Goal: Task Accomplishment & Management: Complete application form

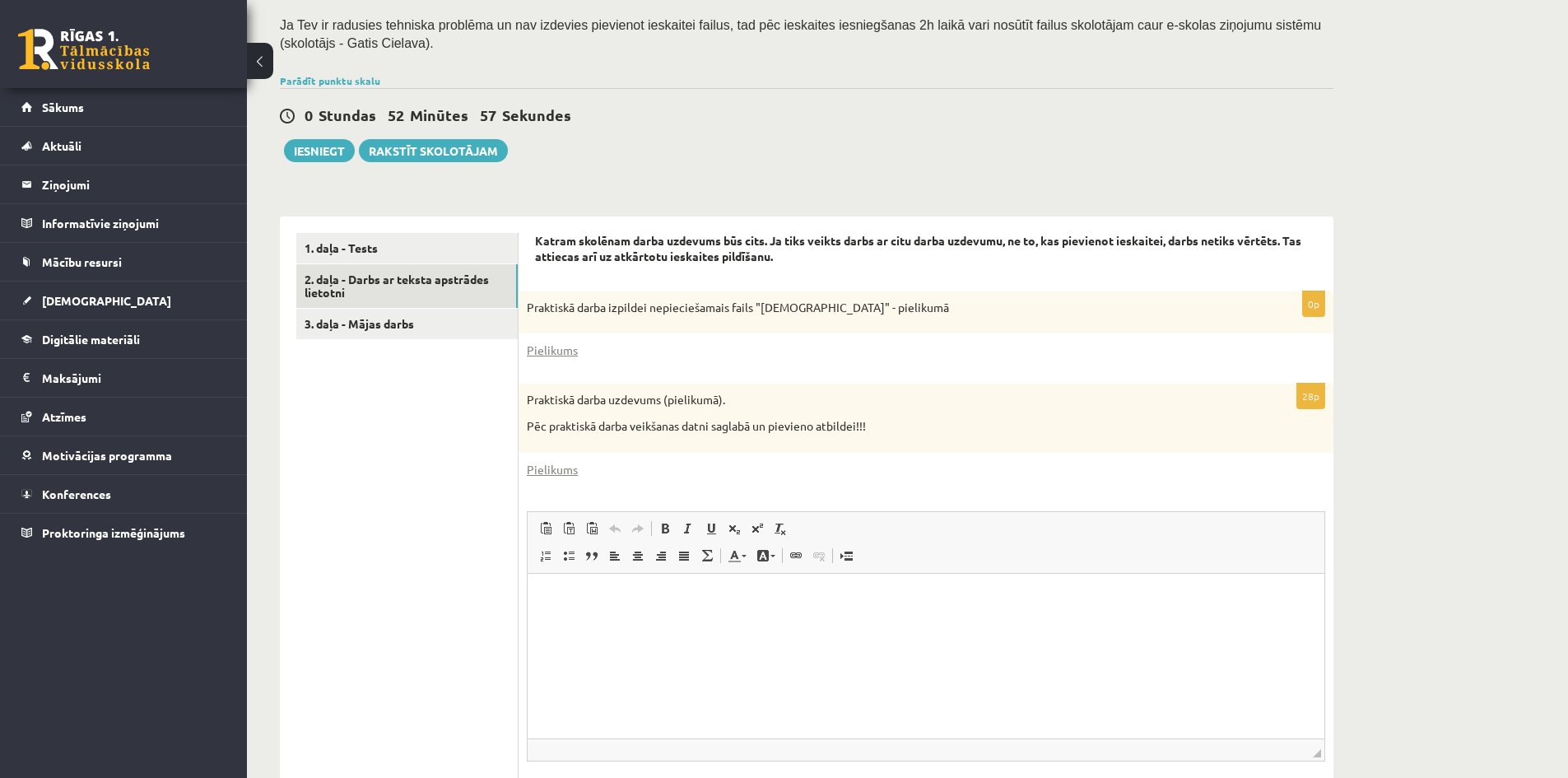
scroll to position [440, 0]
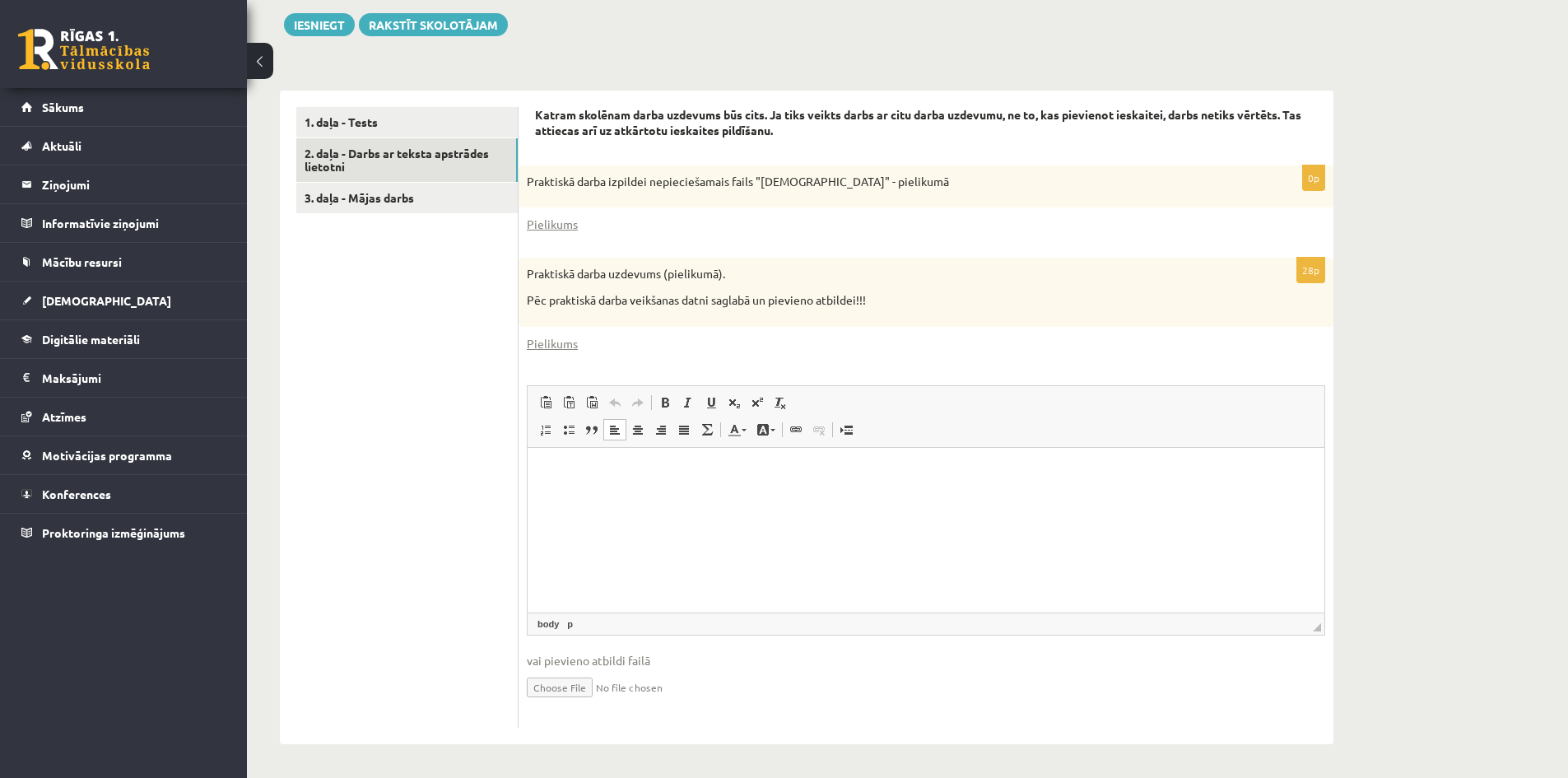
click at [605, 475] on p "Rich Text Editor, wiswyg-editor-user-answer-47024938819300" at bounding box center [926, 471] width 764 height 17
paste body "Rich Text Editor, wiswyg-editor-user-answer-47024938819300"
click at [582, 688] on input "file" at bounding box center [926, 686] width 798 height 34
type input "**********"
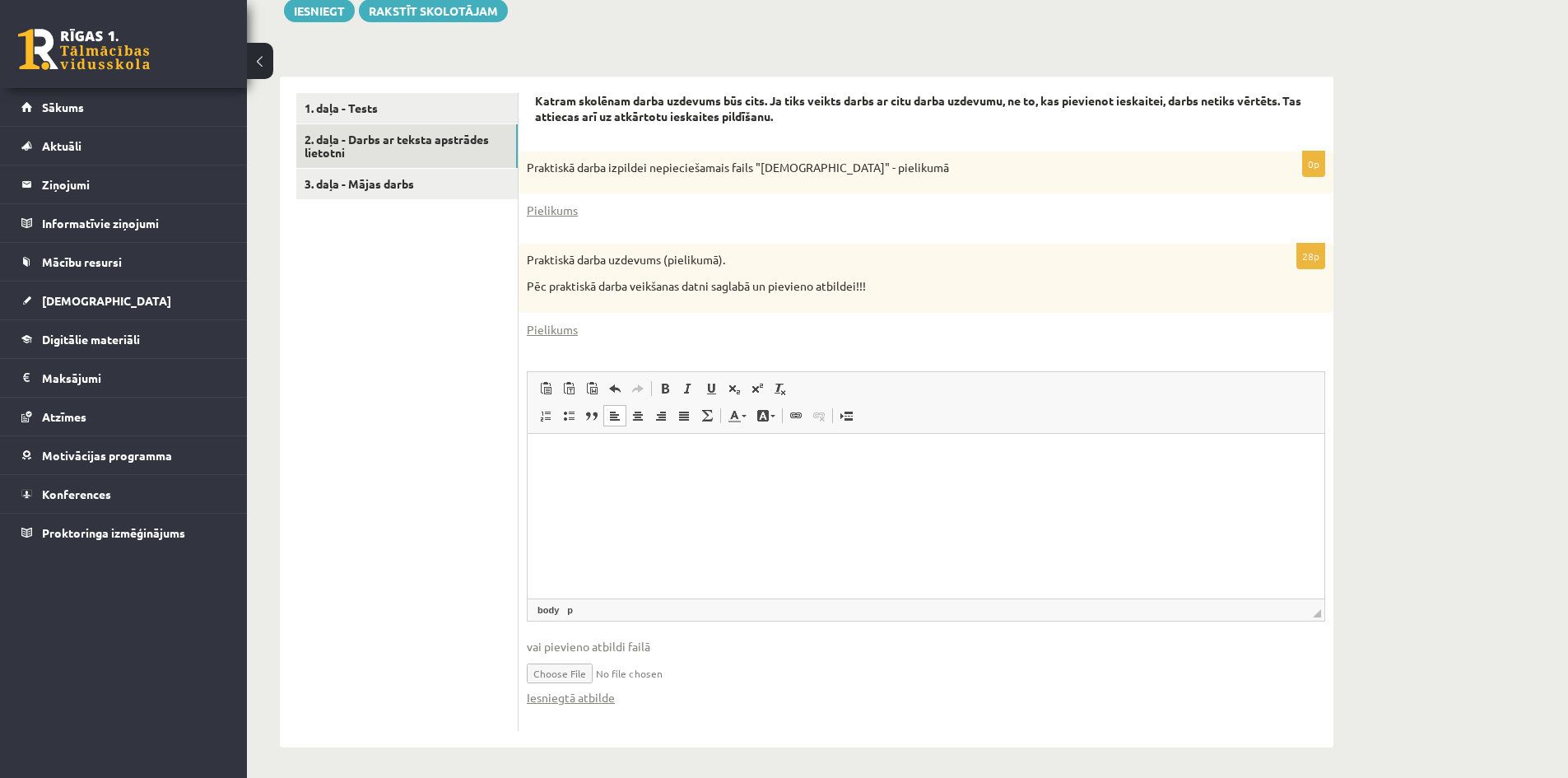
scroll to position [456, 0]
click at [608, 692] on link "Iesniegtā atbilde" at bounding box center [571, 694] width 88 height 17
click at [673, 480] on html at bounding box center [926, 454] width 797 height 51
drag, startPoint x: 618, startPoint y: 665, endPoint x: 695, endPoint y: 668, distance: 77.1
click at [695, 668] on input "file" at bounding box center [926, 669] width 798 height 34
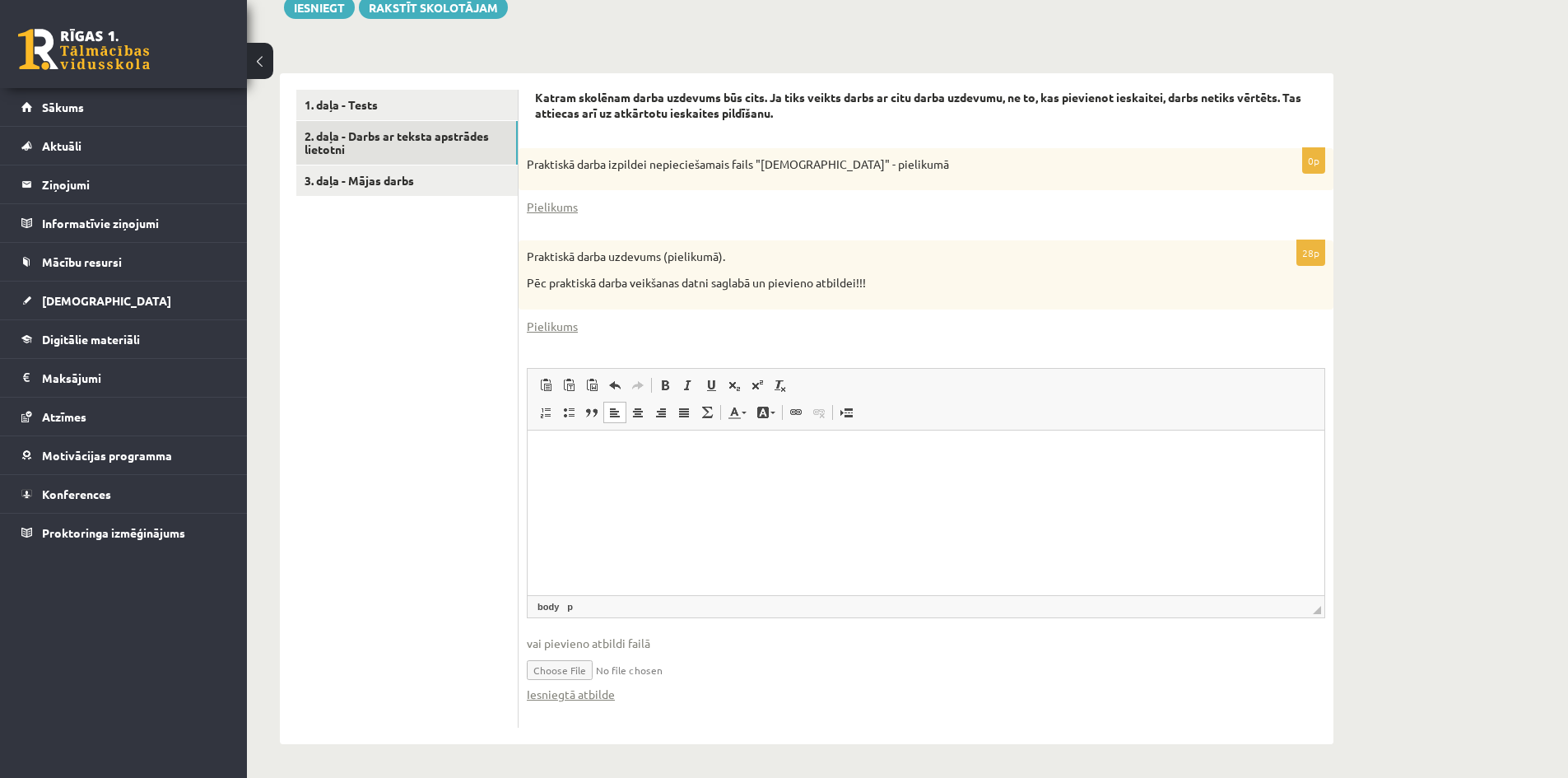
click at [573, 673] on input "file" at bounding box center [926, 669] width 798 height 34
type input "**********"
click at [580, 454] on p "Rich Text Editor, wiswyg-editor-user-answer-47024938819300" at bounding box center [926, 454] width 764 height 17
click at [367, 180] on link "3. daļa - Mājas darbs" at bounding box center [407, 181] width 221 height 31
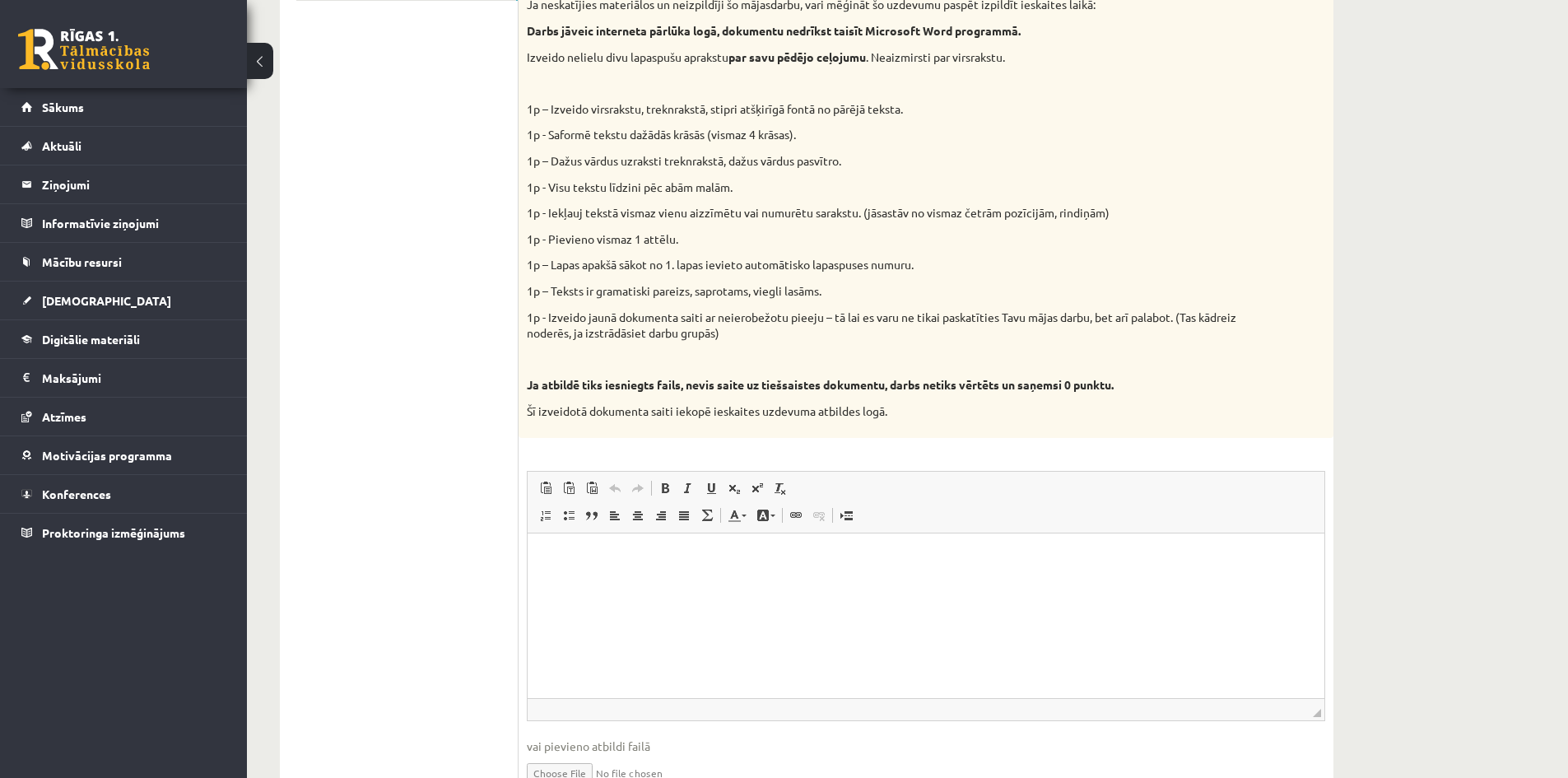
scroll to position [737, 0]
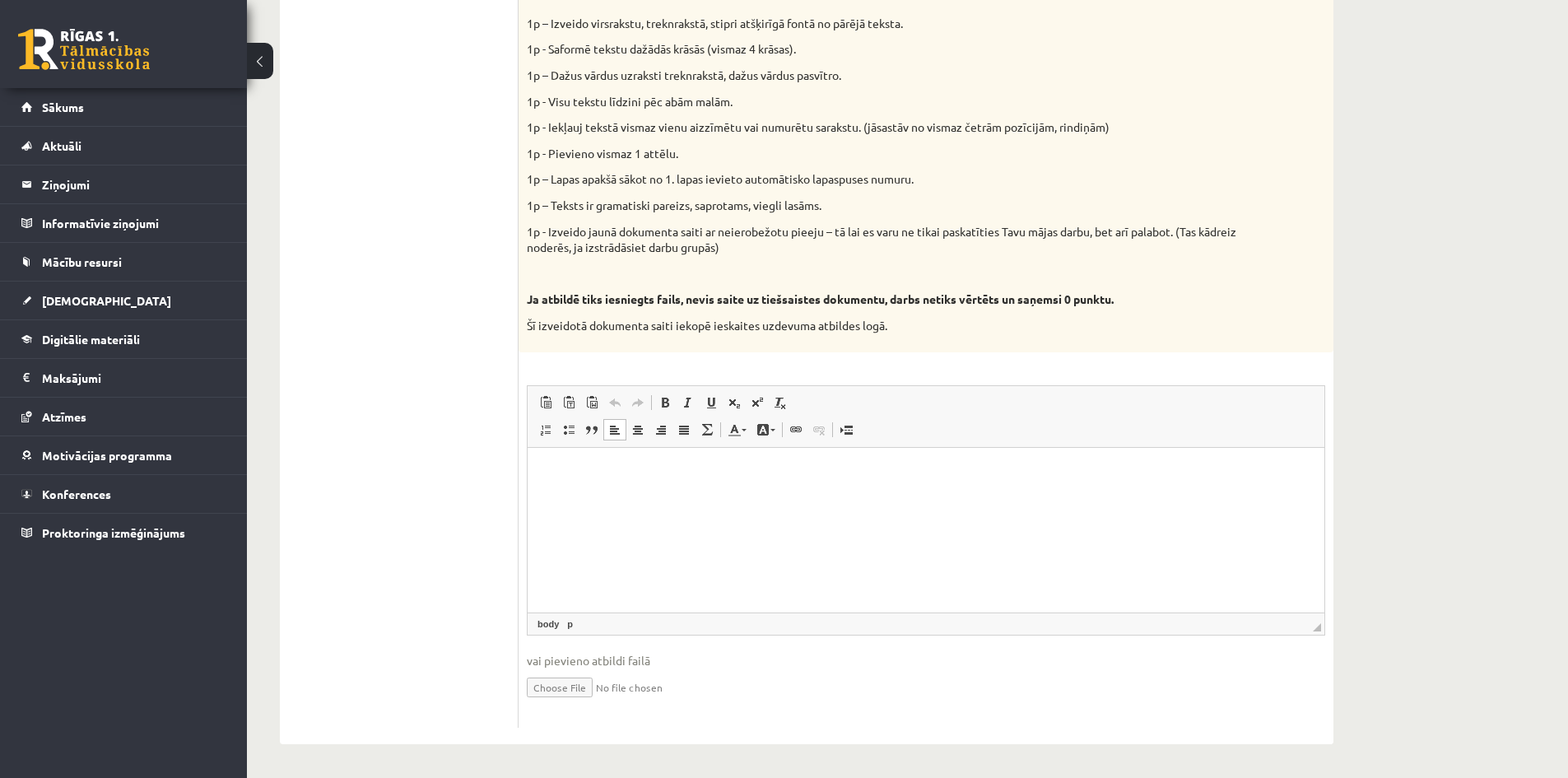
click at [554, 455] on html at bounding box center [926, 471] width 797 height 51
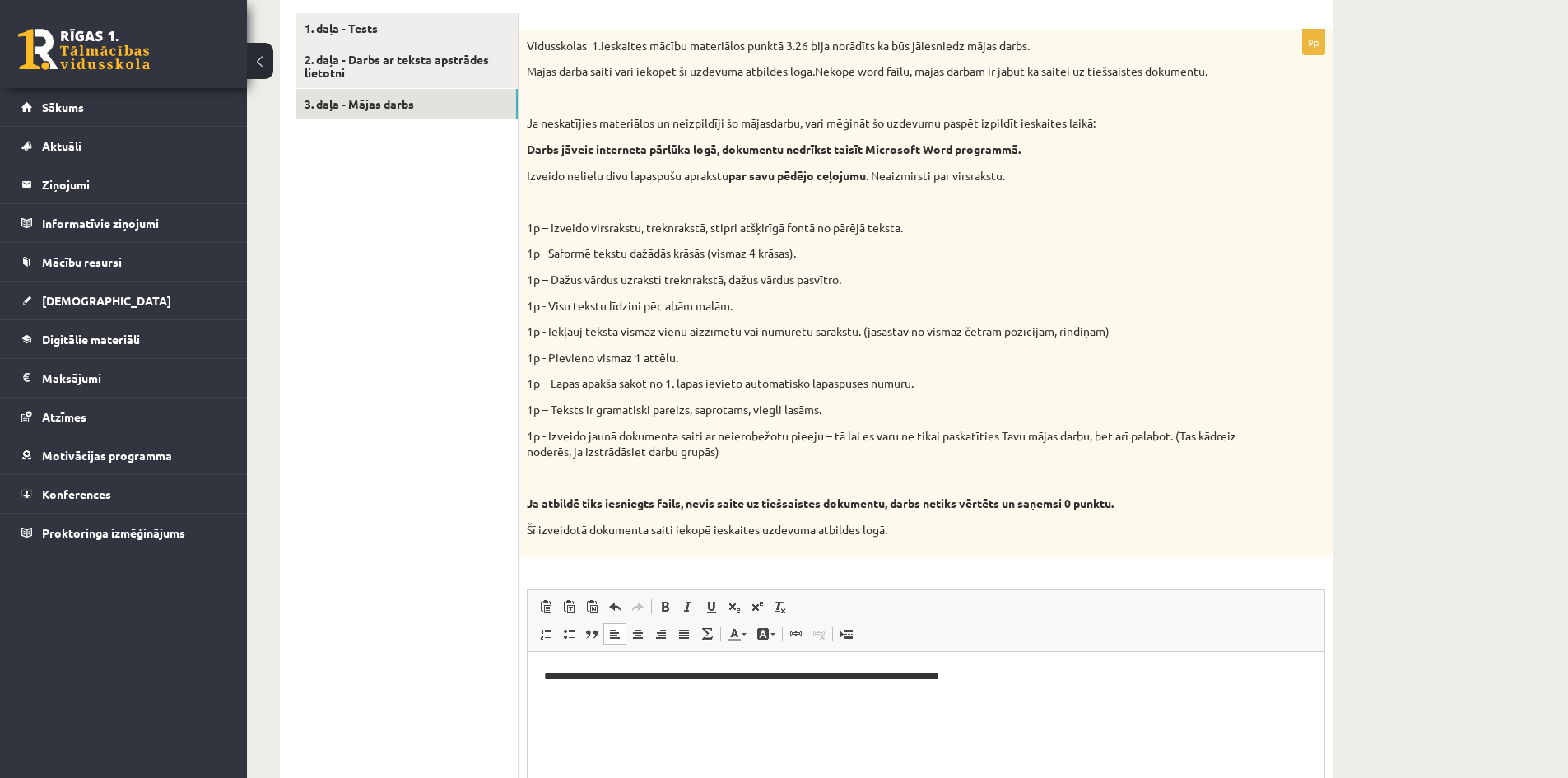
scroll to position [408, 0]
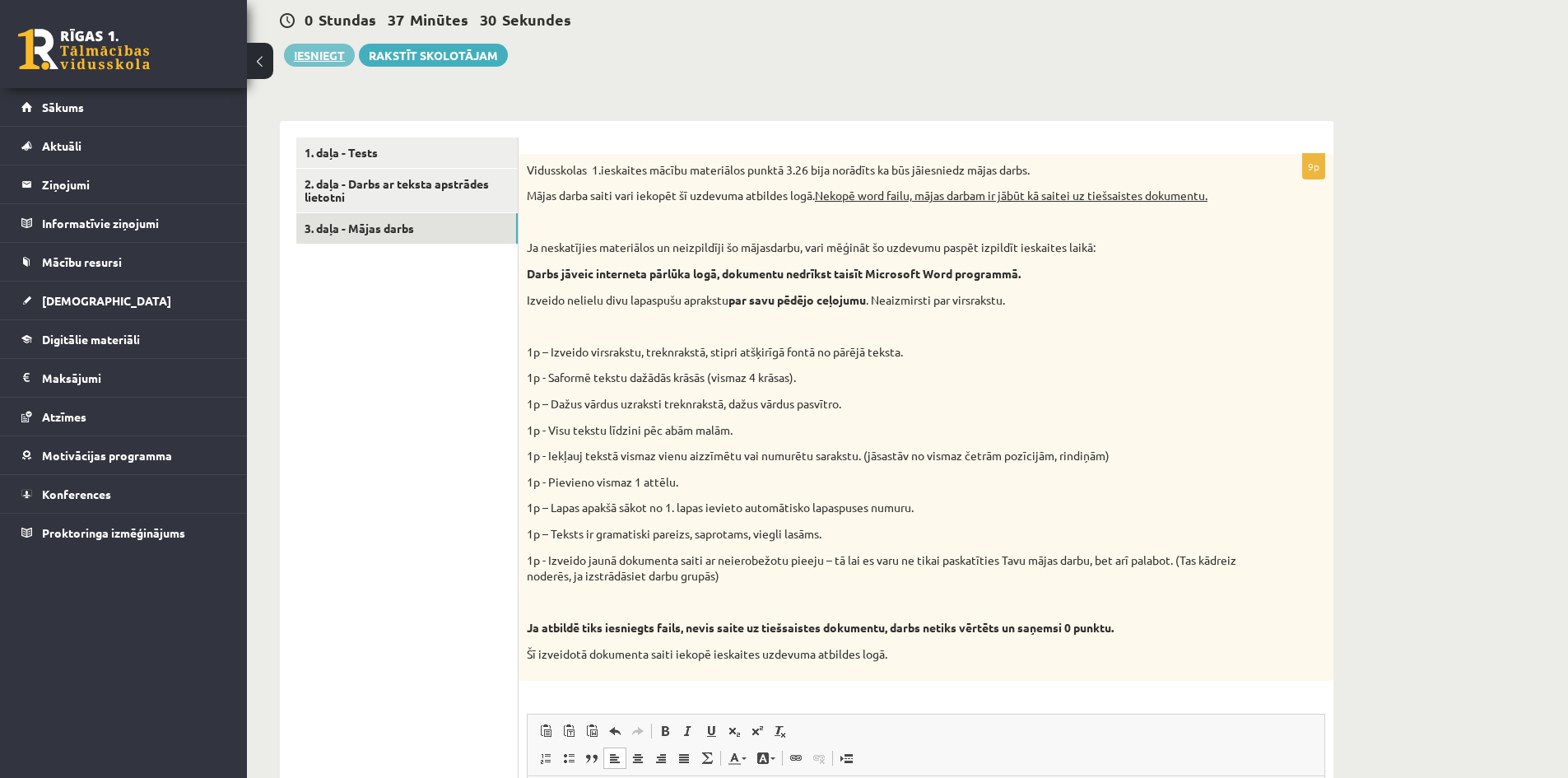
click at [335, 58] on button "Iesniegt" at bounding box center [319, 55] width 70 height 23
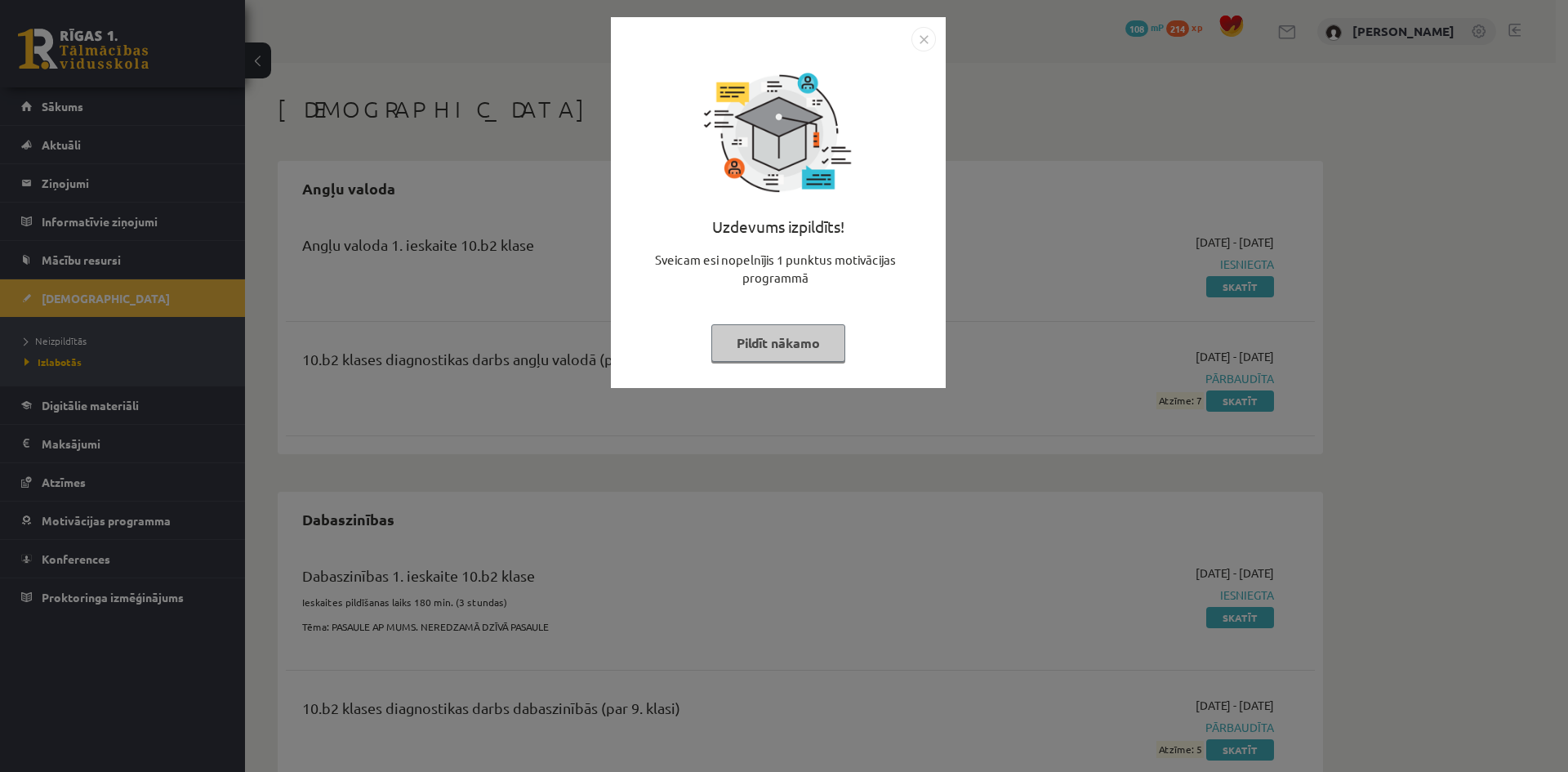
click at [1028, 271] on div "Uzdevums izpildīts! Sveicam esi nopelnījis 1 punktus motivācijas programmā Pild…" at bounding box center [784, 386] width 1568 height 772
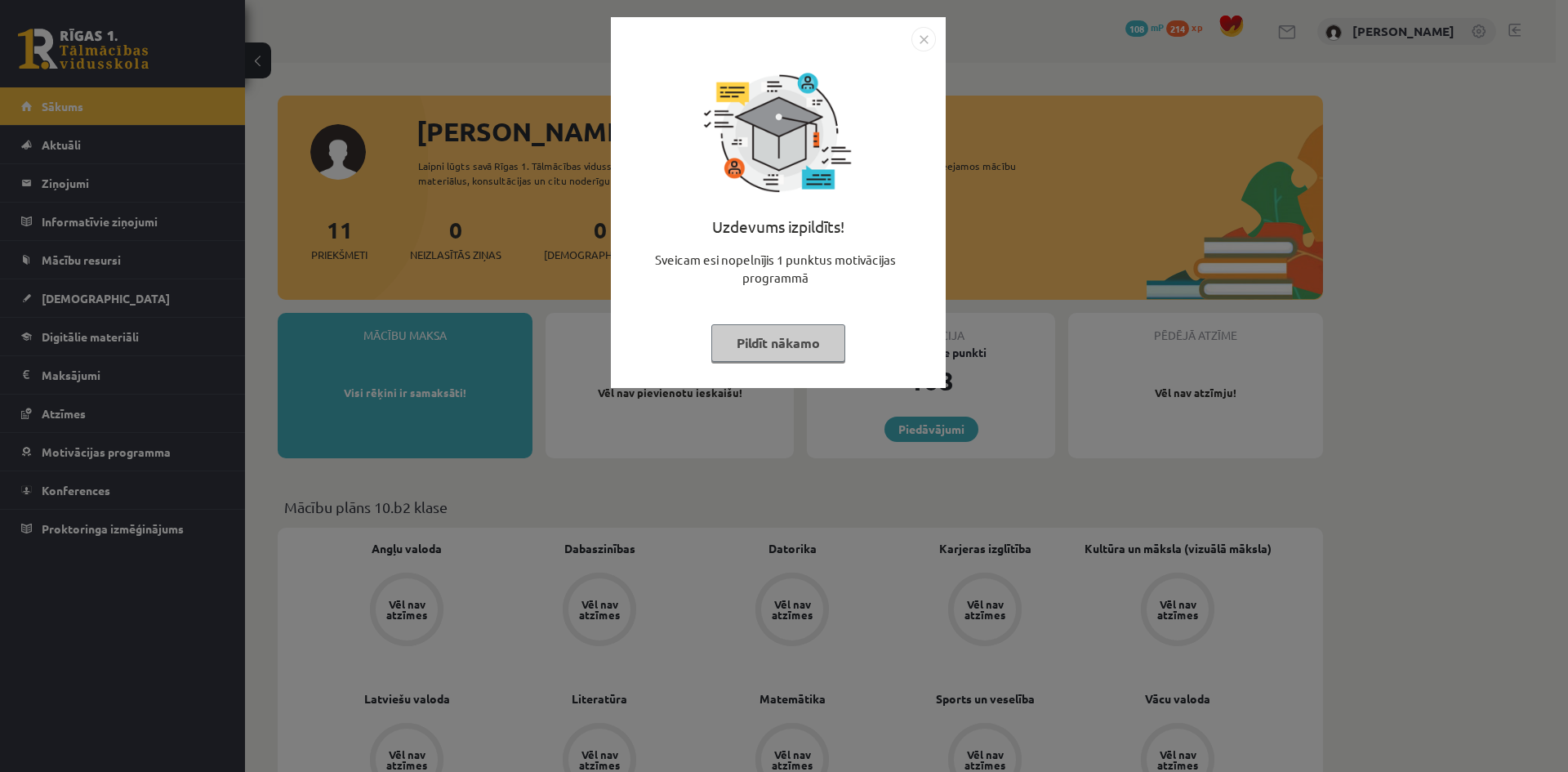
click at [928, 32] on img "Close" at bounding box center [924, 38] width 25 height 25
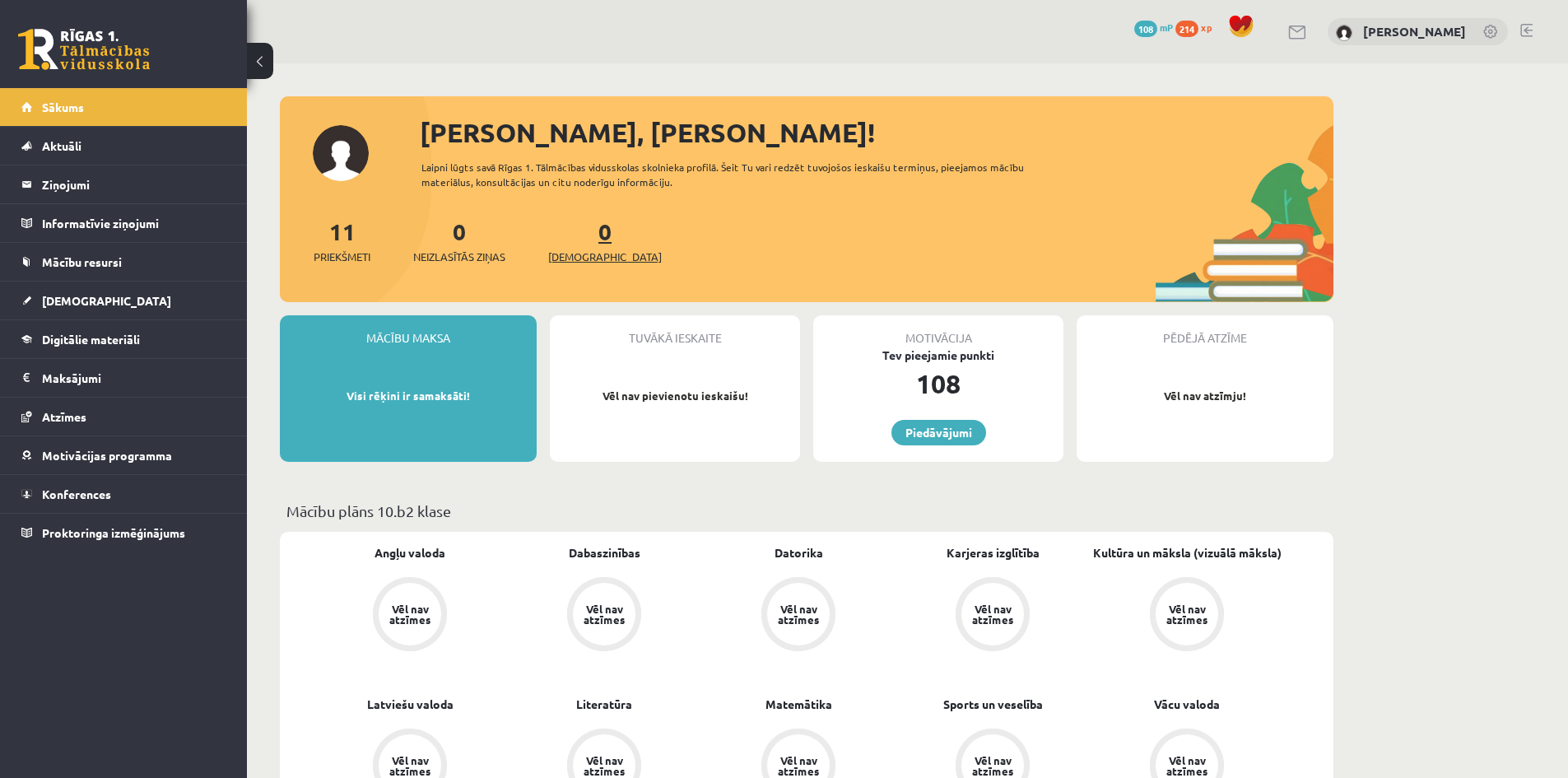
click at [585, 253] on span "[DEMOGRAPHIC_DATA]" at bounding box center [604, 256] width 113 height 17
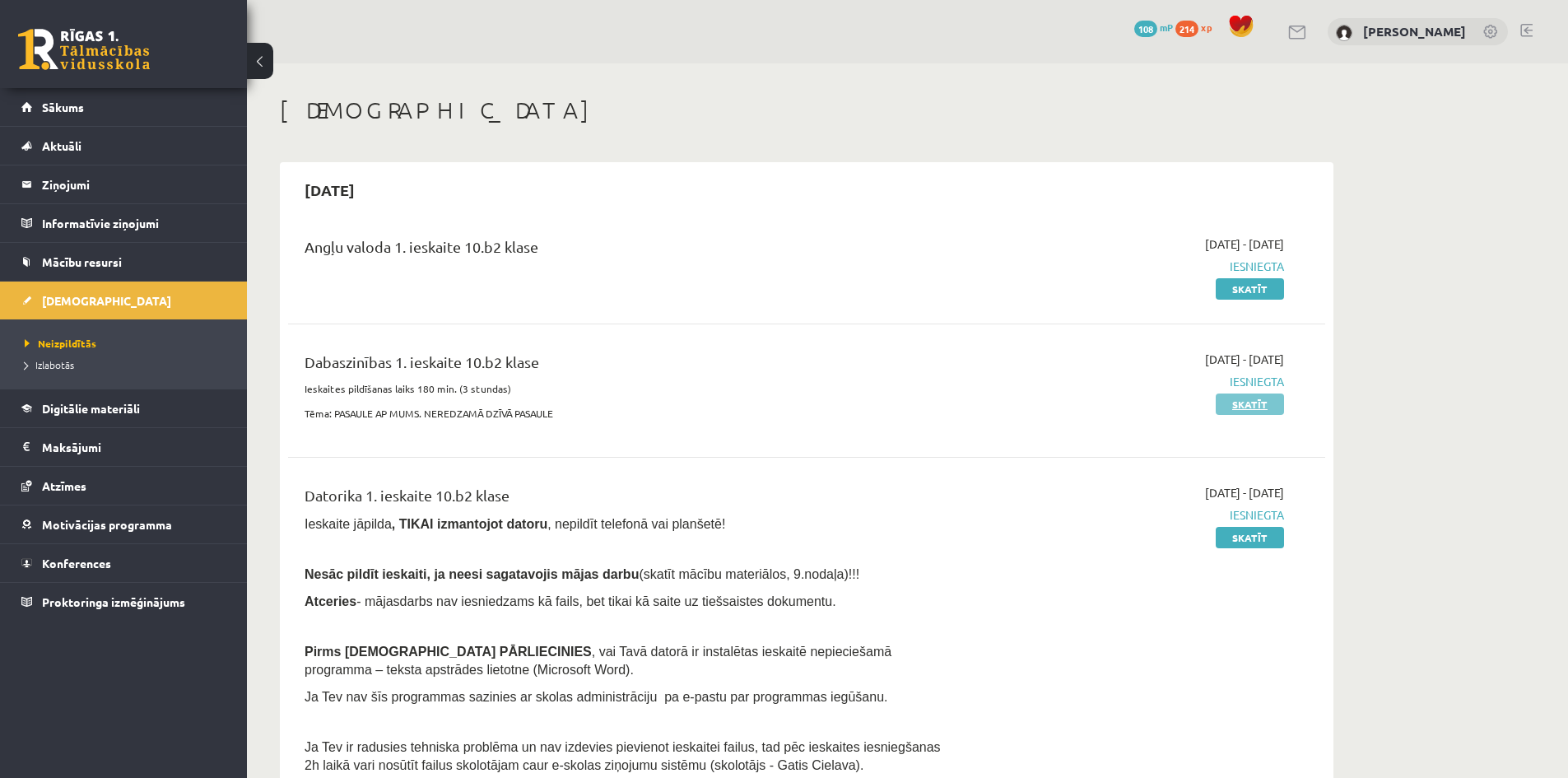
click at [1242, 408] on link "Skatīt" at bounding box center [1249, 404] width 68 height 22
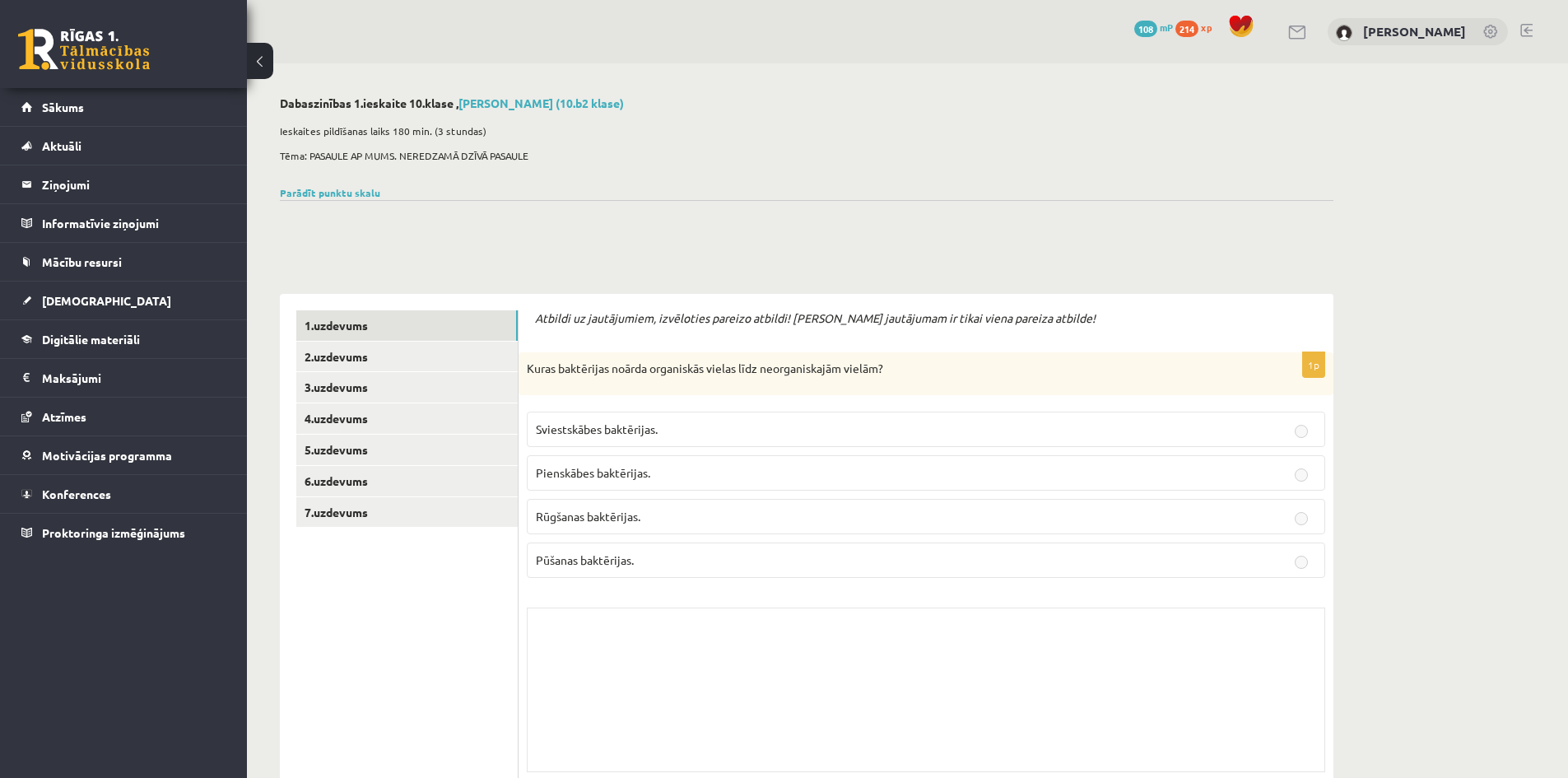
click at [261, 69] on button at bounding box center [260, 61] width 27 height 36
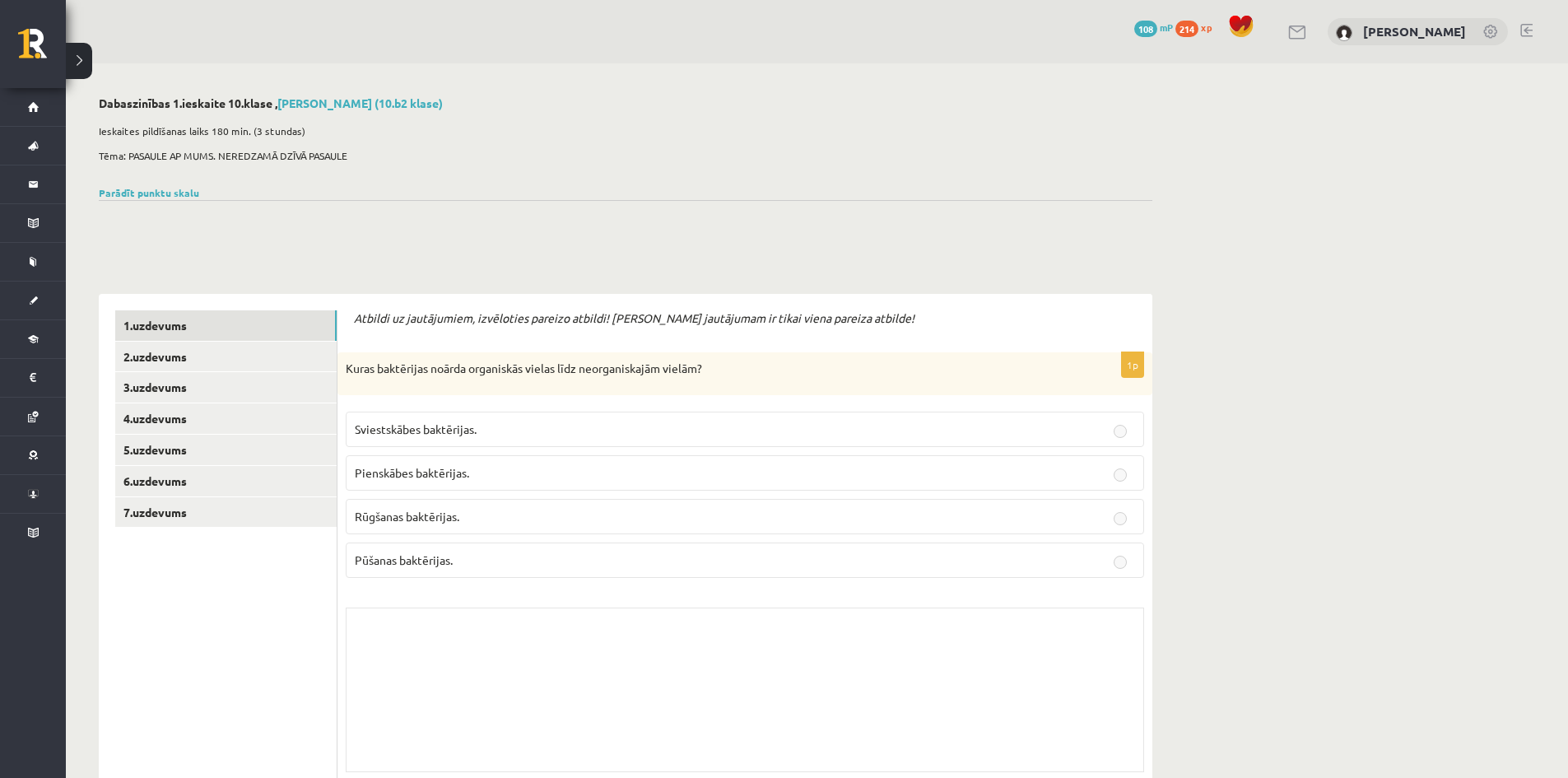
click at [88, 69] on button at bounding box center [78, 61] width 27 height 36
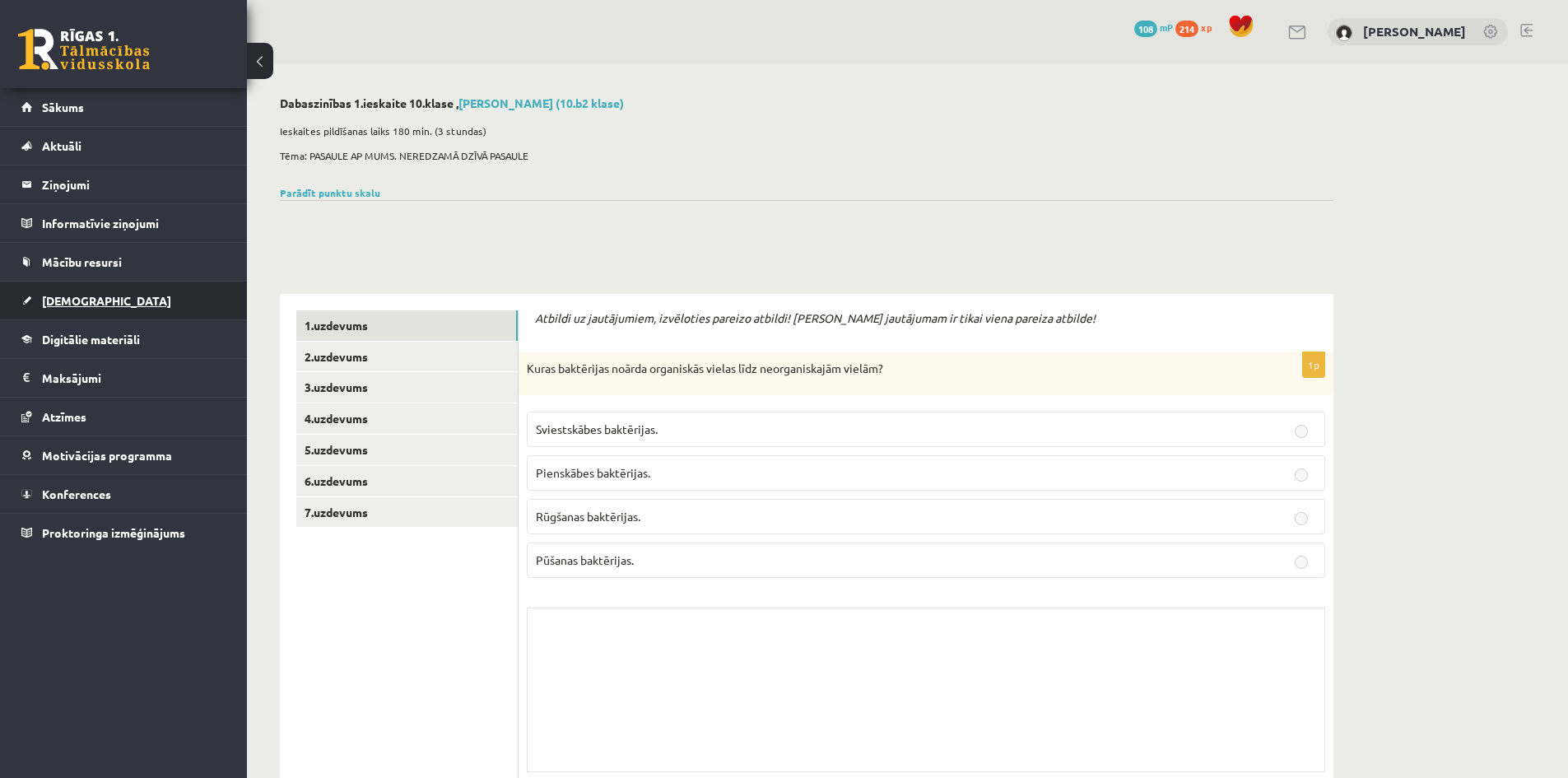
click at [75, 298] on span "[DEMOGRAPHIC_DATA]" at bounding box center [106, 300] width 129 height 15
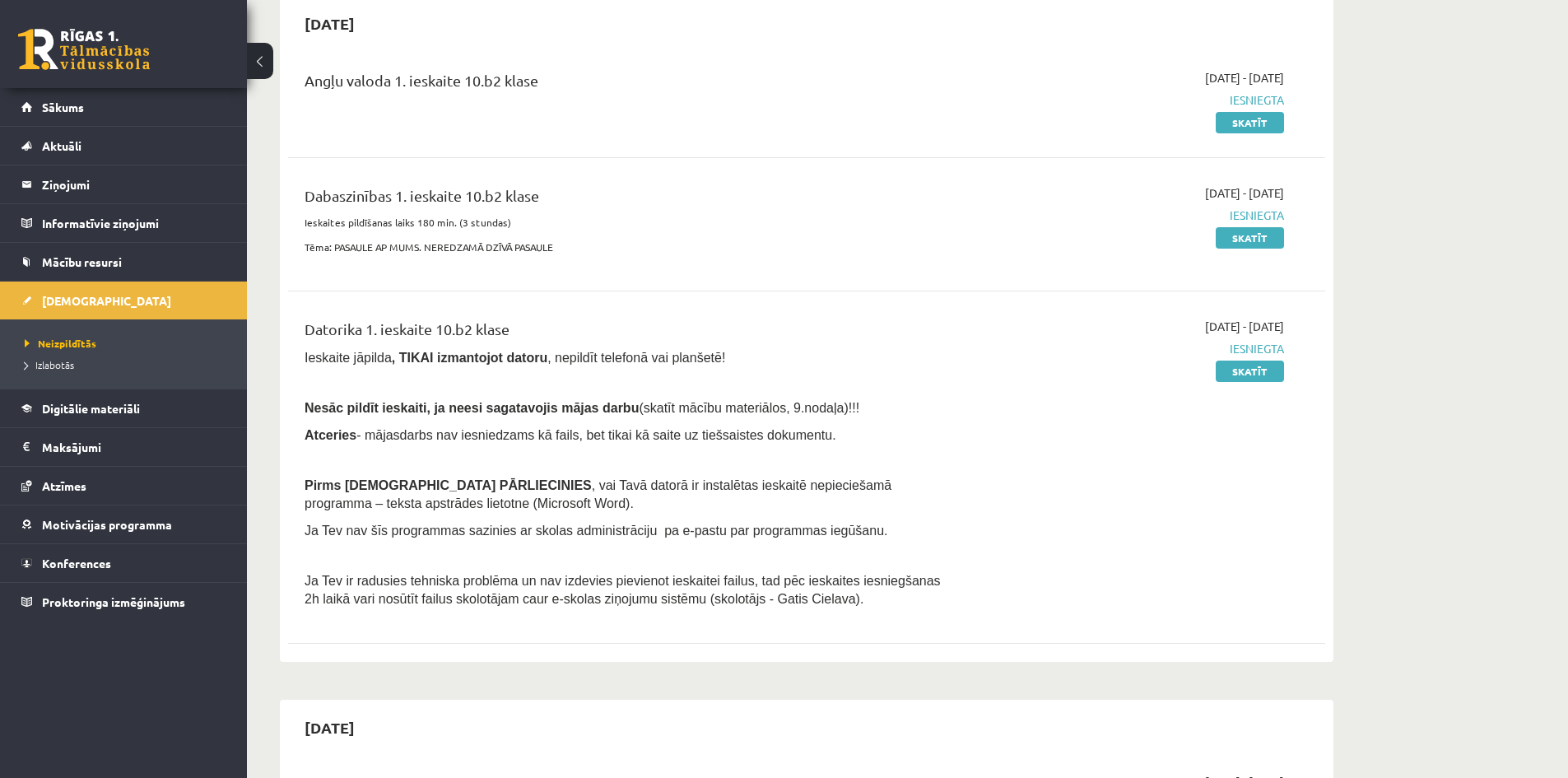
scroll to position [412, 0]
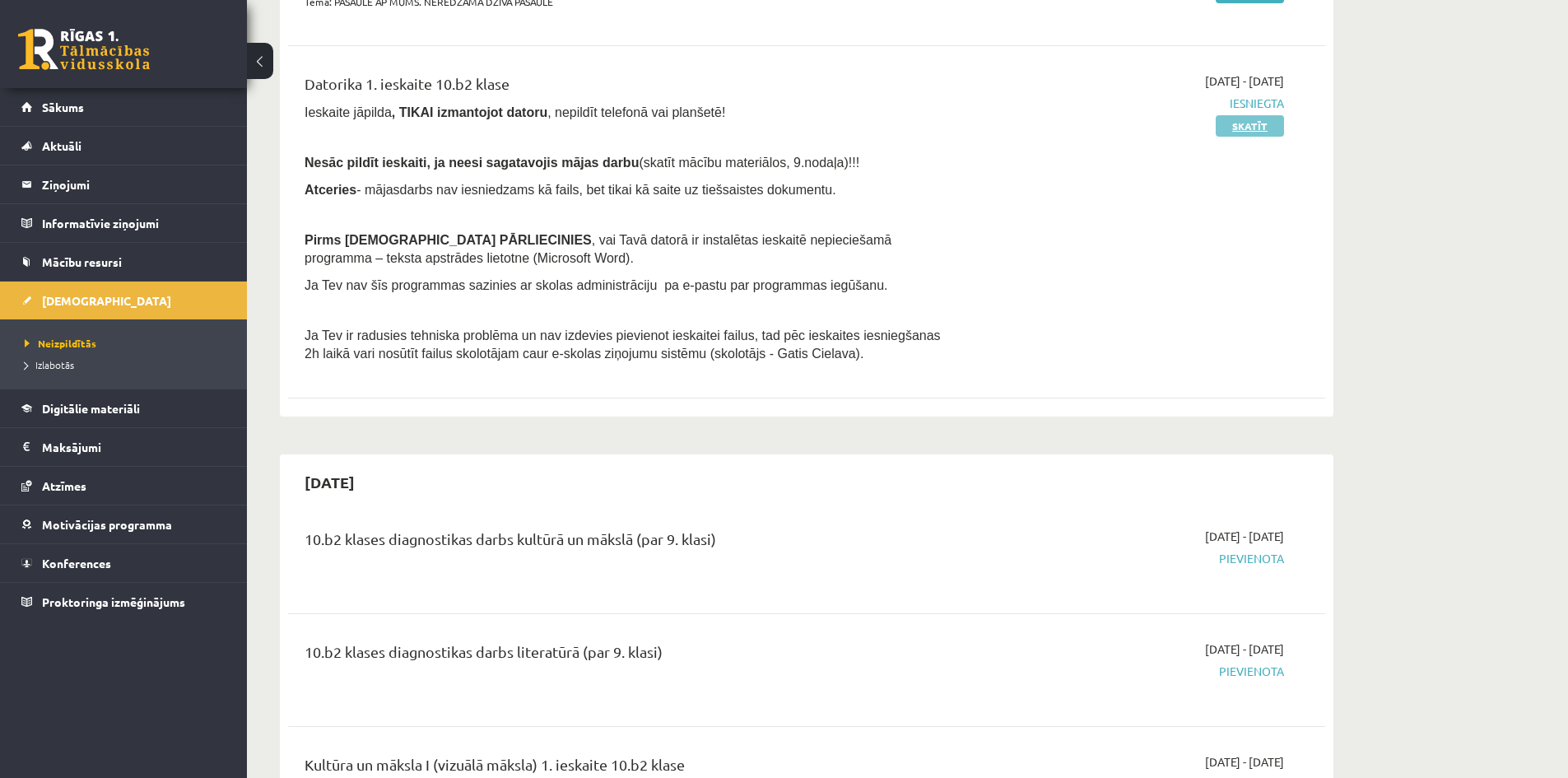
click at [1265, 122] on link "Skatīt" at bounding box center [1249, 126] width 68 height 22
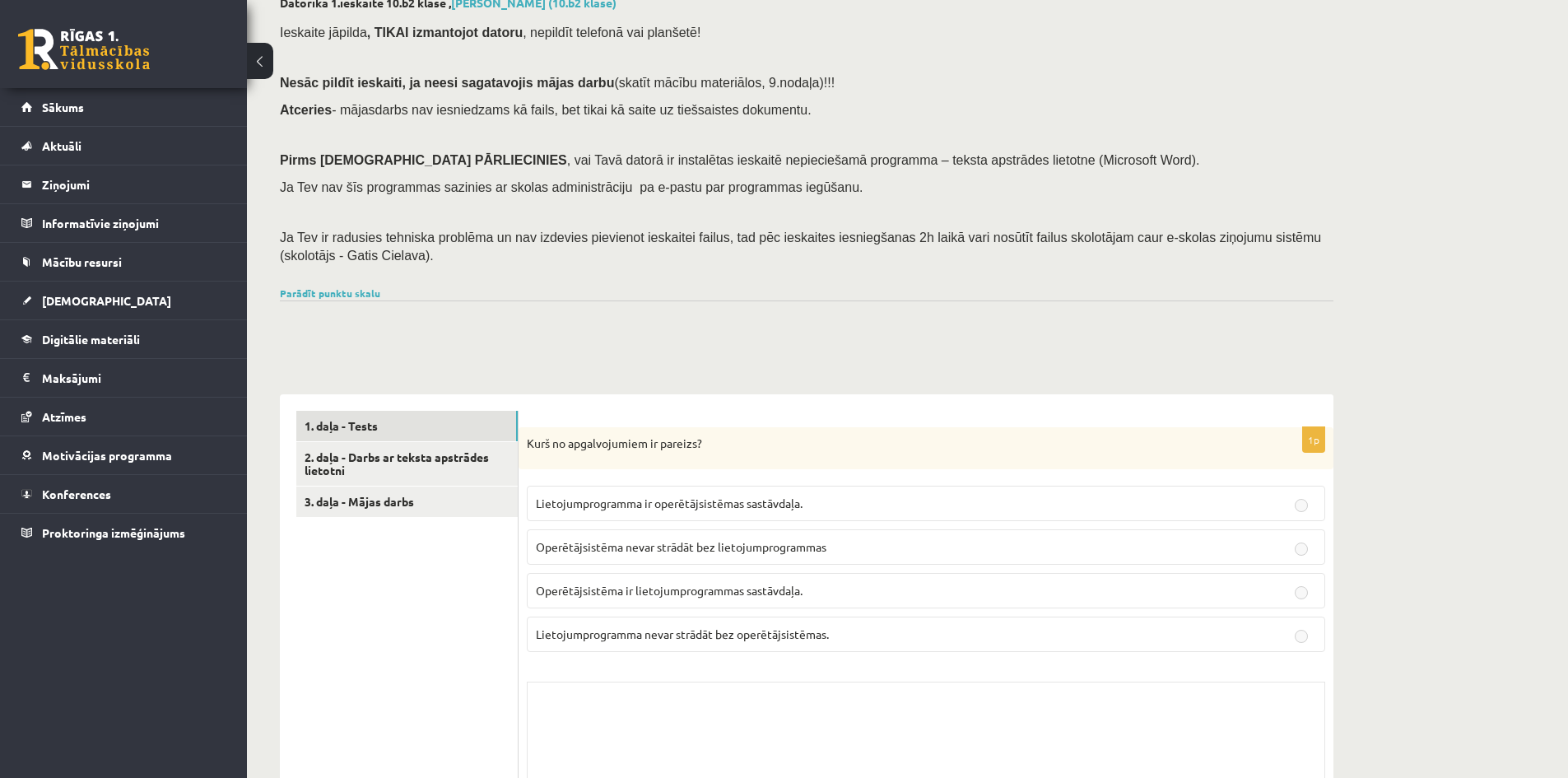
scroll to position [329, 0]
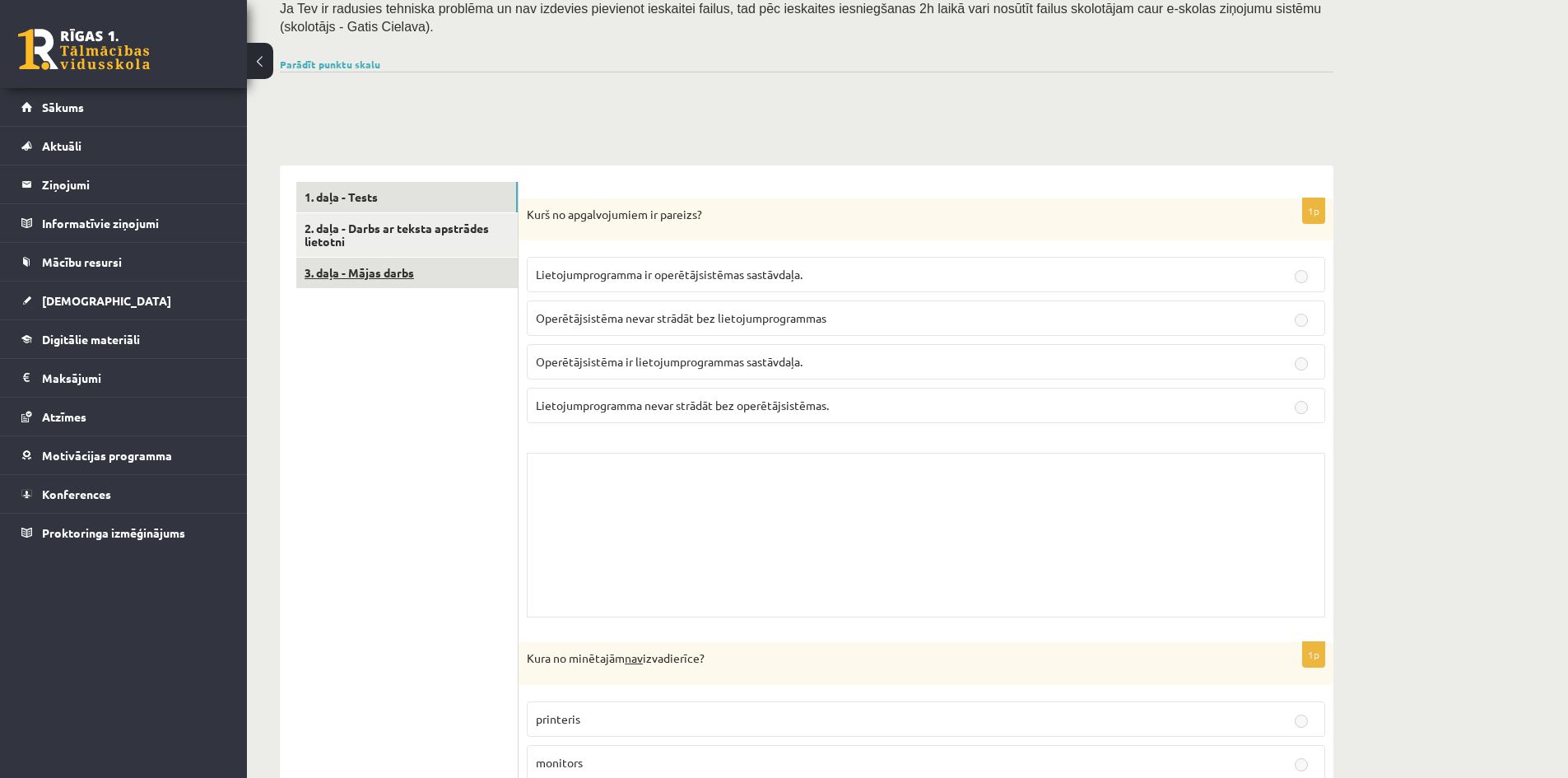
click at [383, 282] on link "3. daļa - Mājas darbs" at bounding box center [407, 273] width 221 height 31
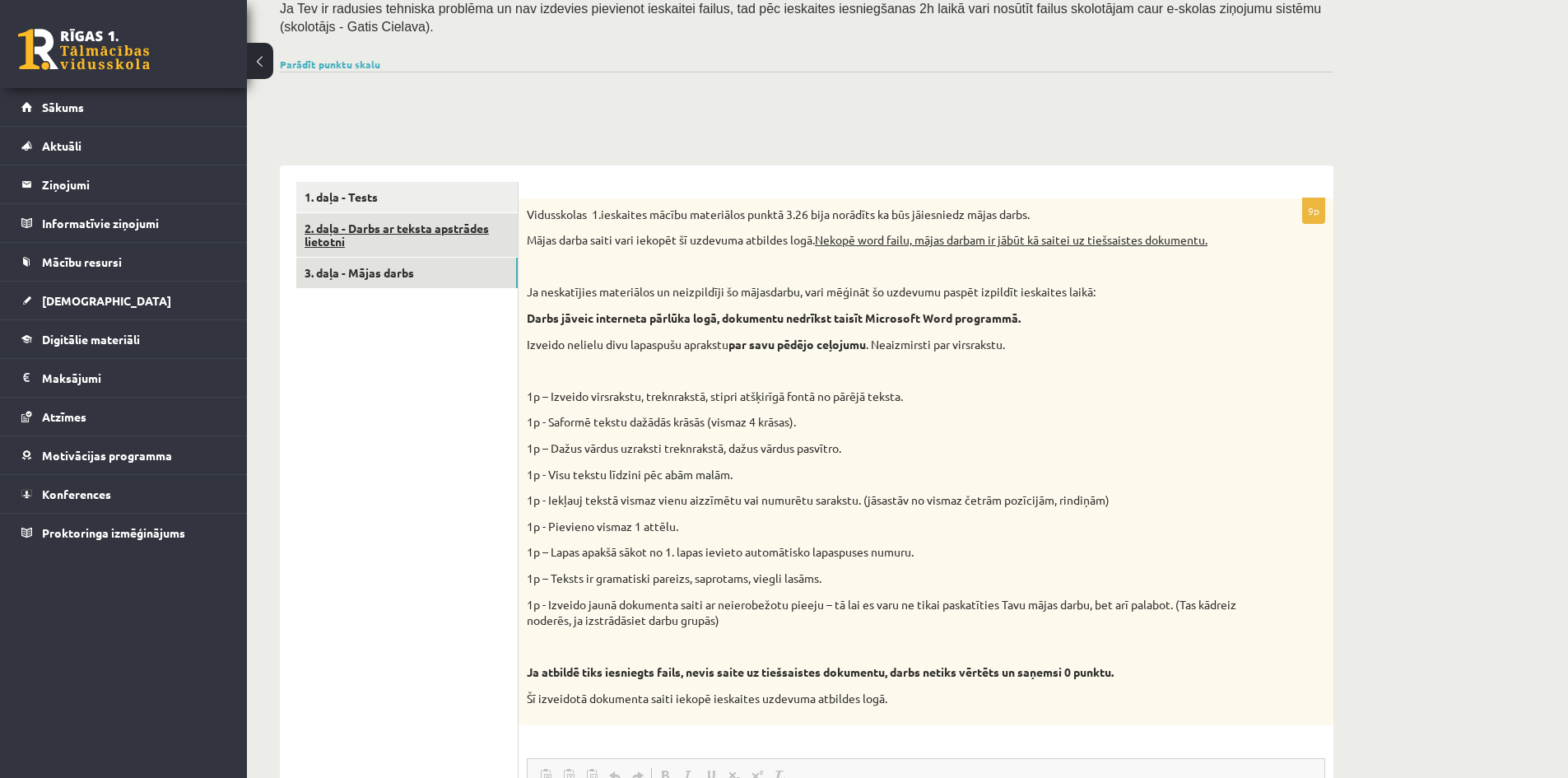
scroll to position [0, 0]
click at [395, 231] on link "2. daļa - Darbs ar teksta apstrādes lietotni" at bounding box center [407, 235] width 221 height 45
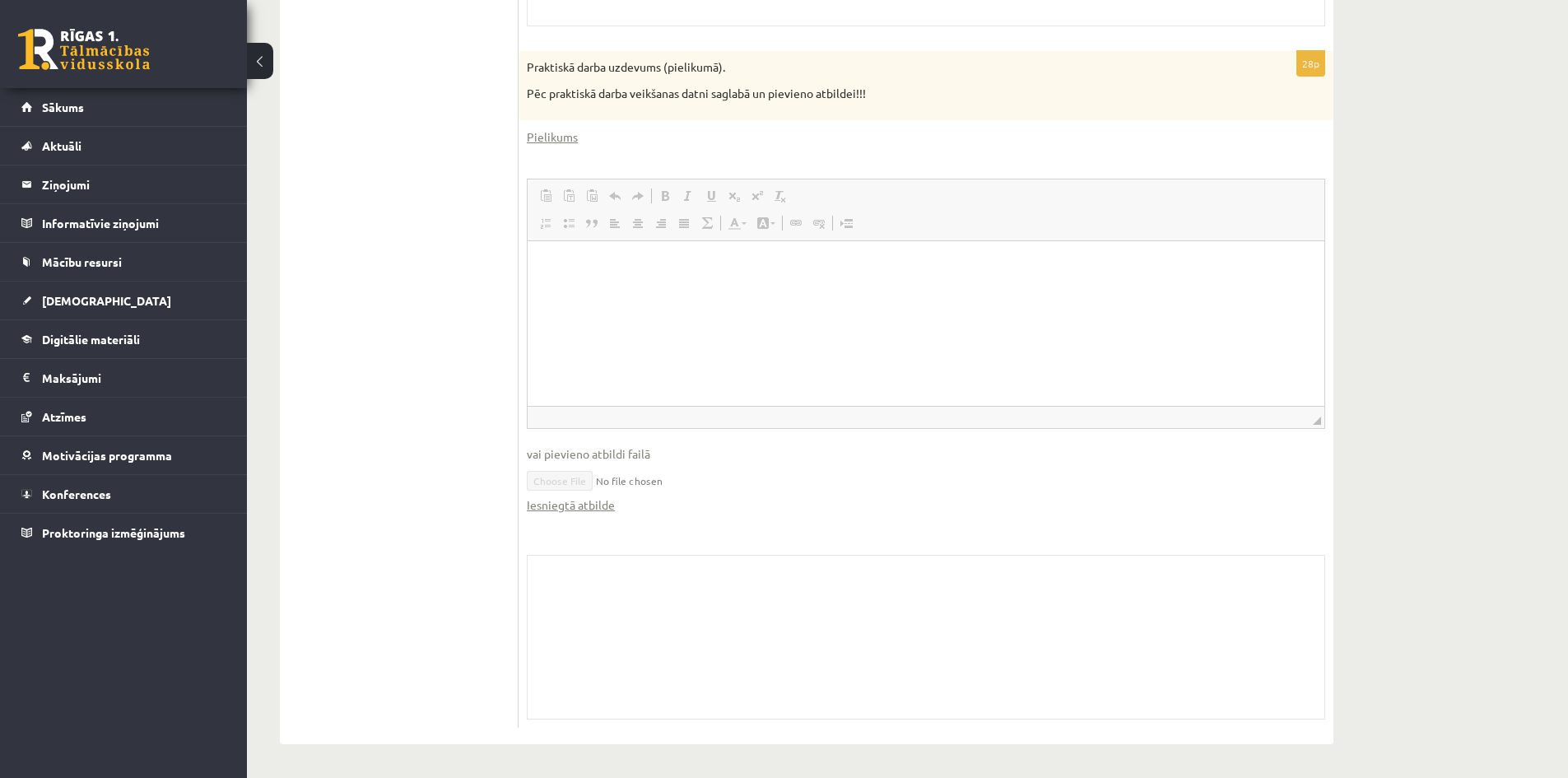
scroll to position [307, 0]
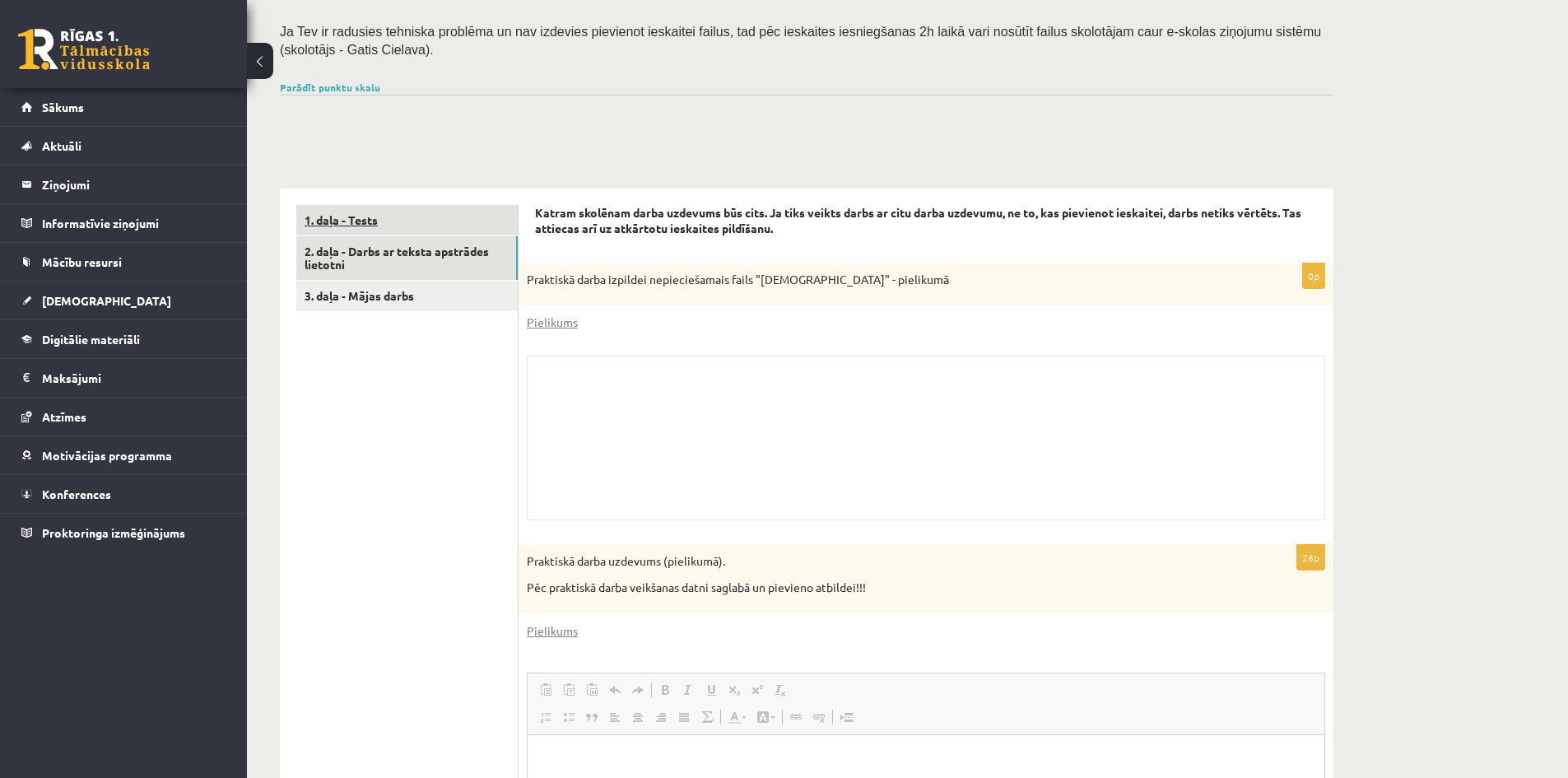
click at [359, 217] on link "1. daļa - Tests" at bounding box center [407, 220] width 221 height 31
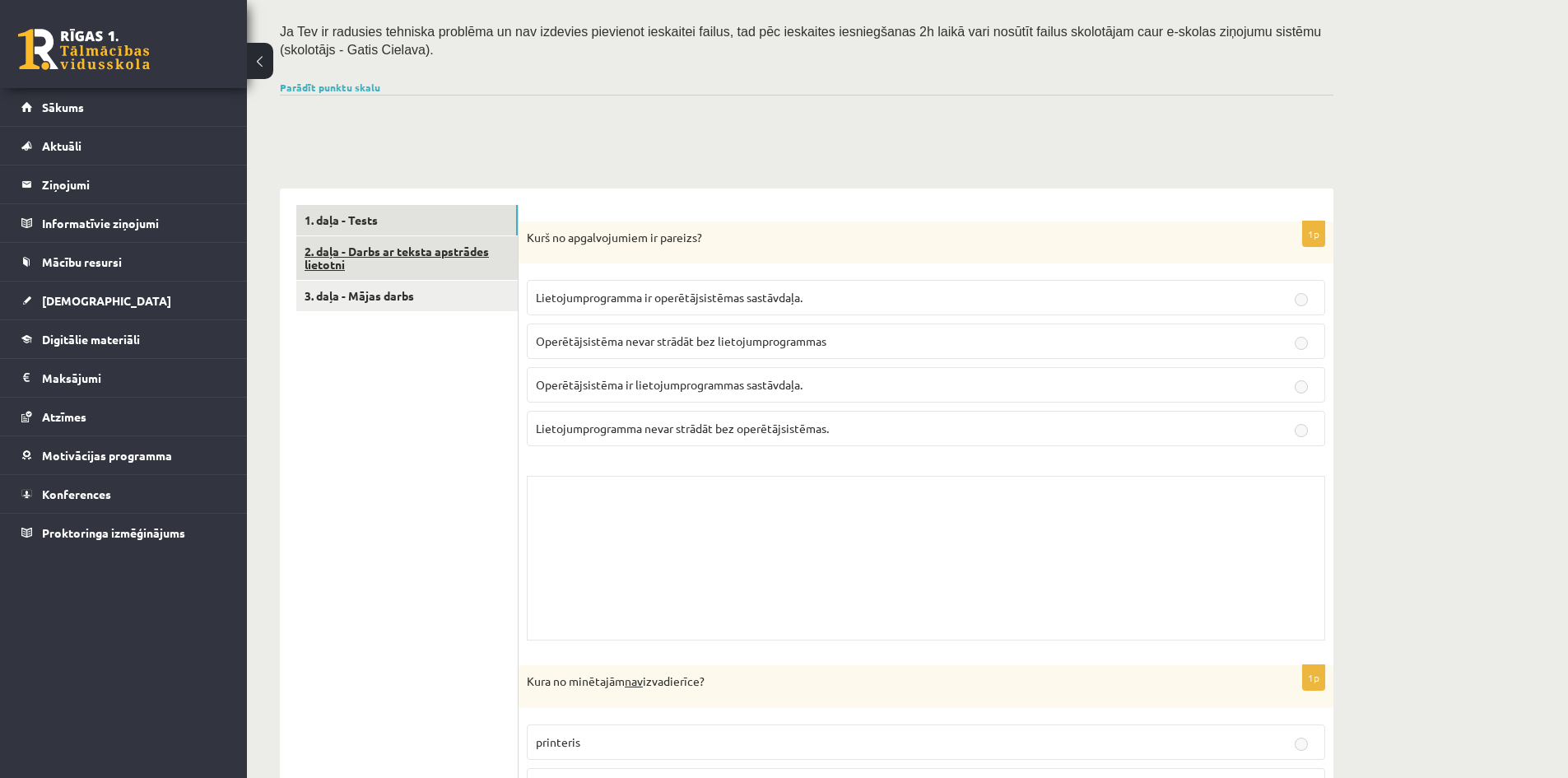
click at [378, 249] on link "2. daļa - Darbs ar teksta apstrādes lietotni" at bounding box center [407, 258] width 221 height 45
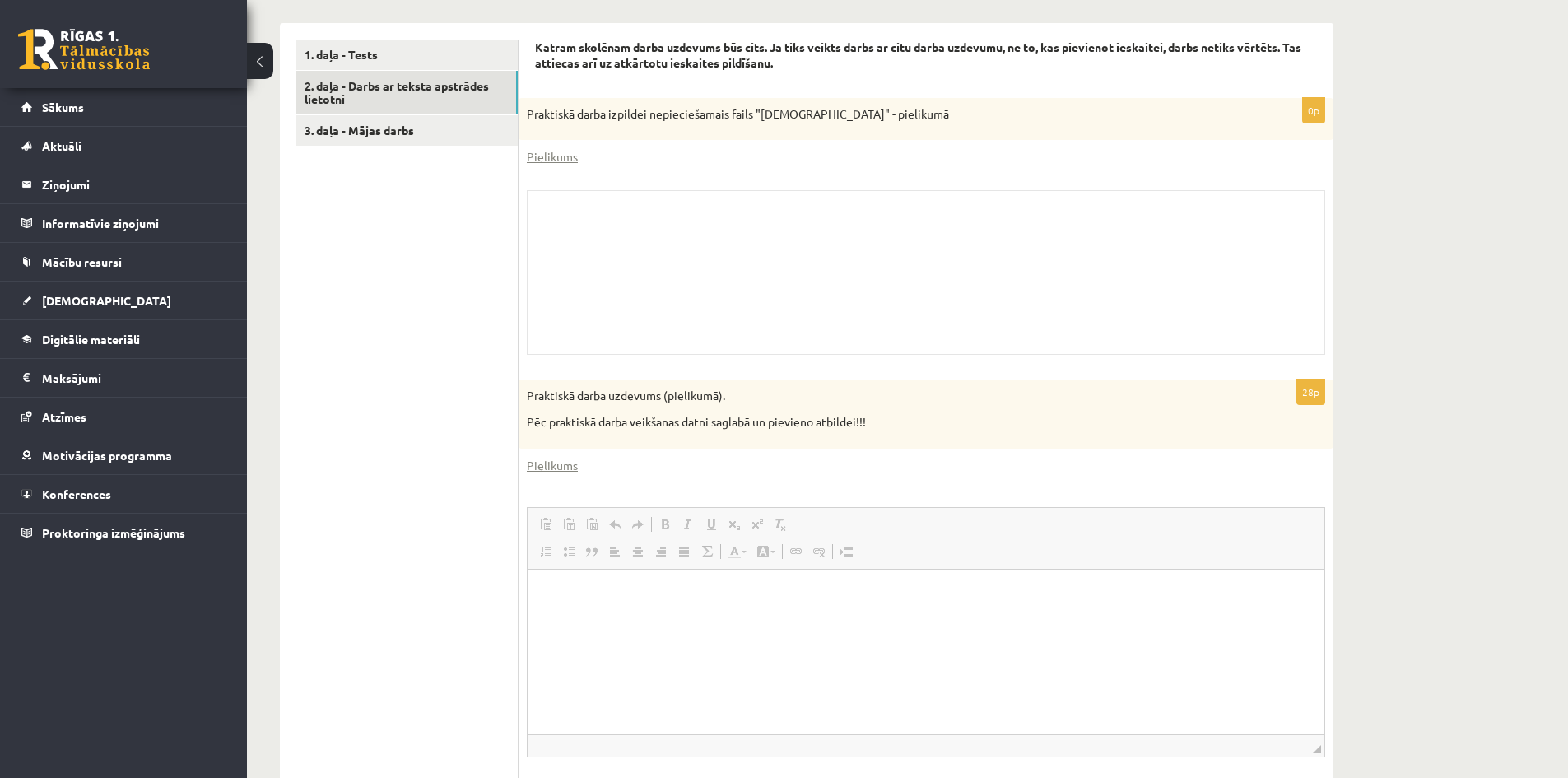
scroll to position [470, 0]
drag, startPoint x: 658, startPoint y: 113, endPoint x: 955, endPoint y: 122, distance: 297.1
click at [955, 122] on p "Praktiskā darba izpildei nepieciešamais fails "[DEMOGRAPHIC_DATA]" - pielikumā" at bounding box center [885, 115] width 717 height 17
drag, startPoint x: 861, startPoint y: 226, endPoint x: 846, endPoint y: 238, distance: 19.2
click at [860, 226] on div "Skolotāja pielikums" at bounding box center [926, 273] width 798 height 165
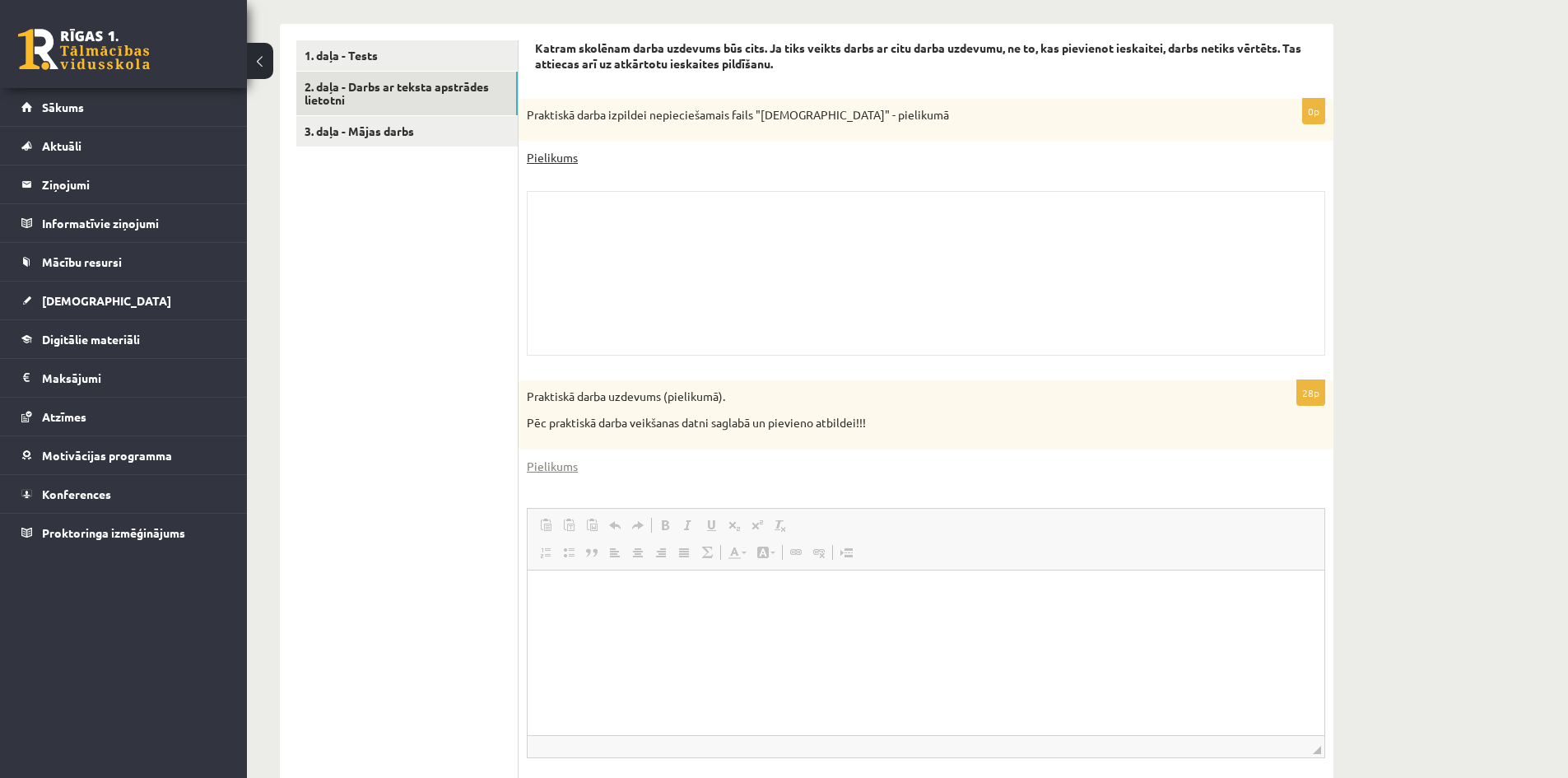
click at [559, 159] on link "Pielikums" at bounding box center [552, 157] width 51 height 17
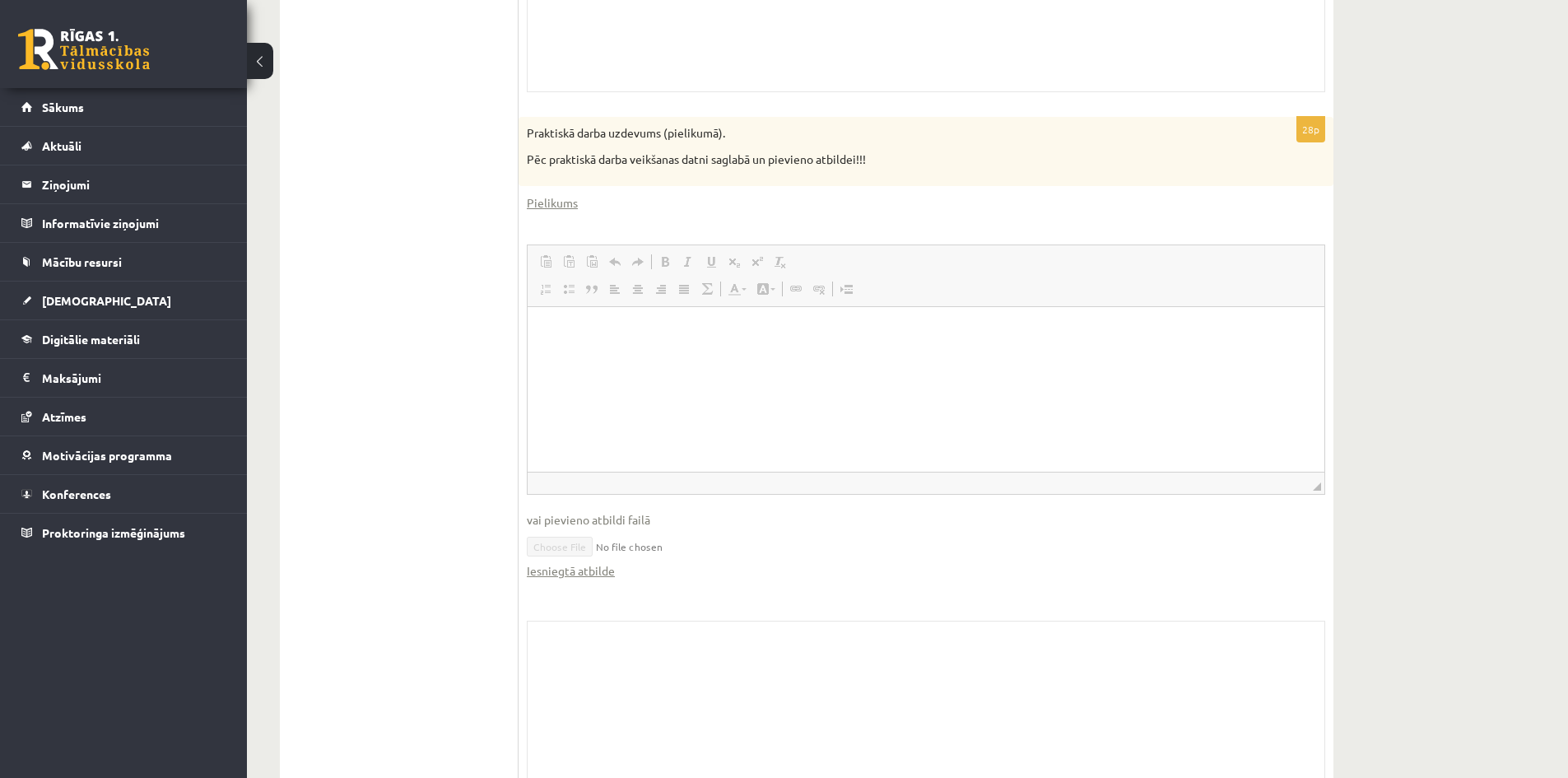
scroll to position [800, 0]
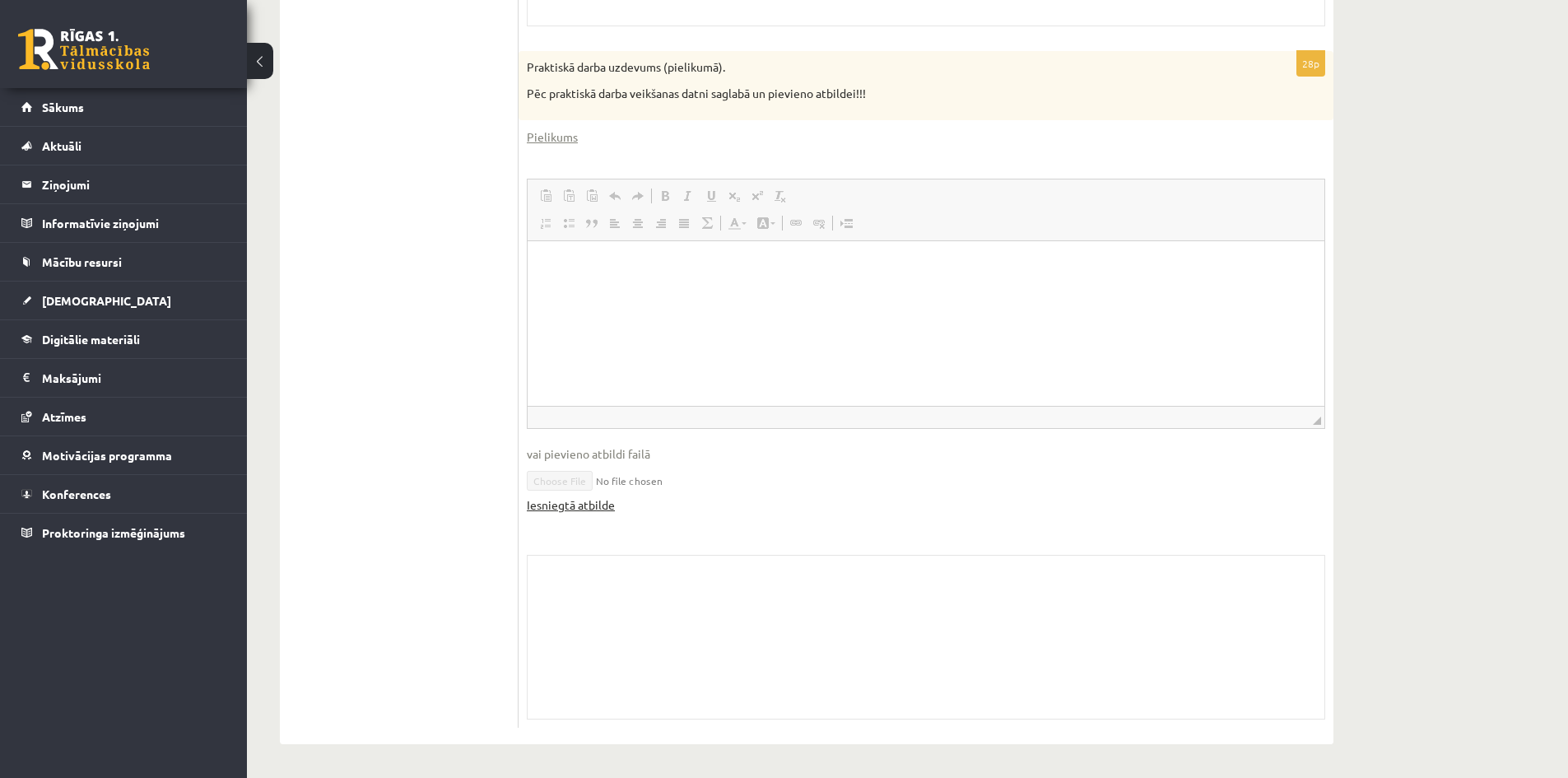
click at [588, 508] on link "Iesniegtā atbilde" at bounding box center [571, 504] width 88 height 17
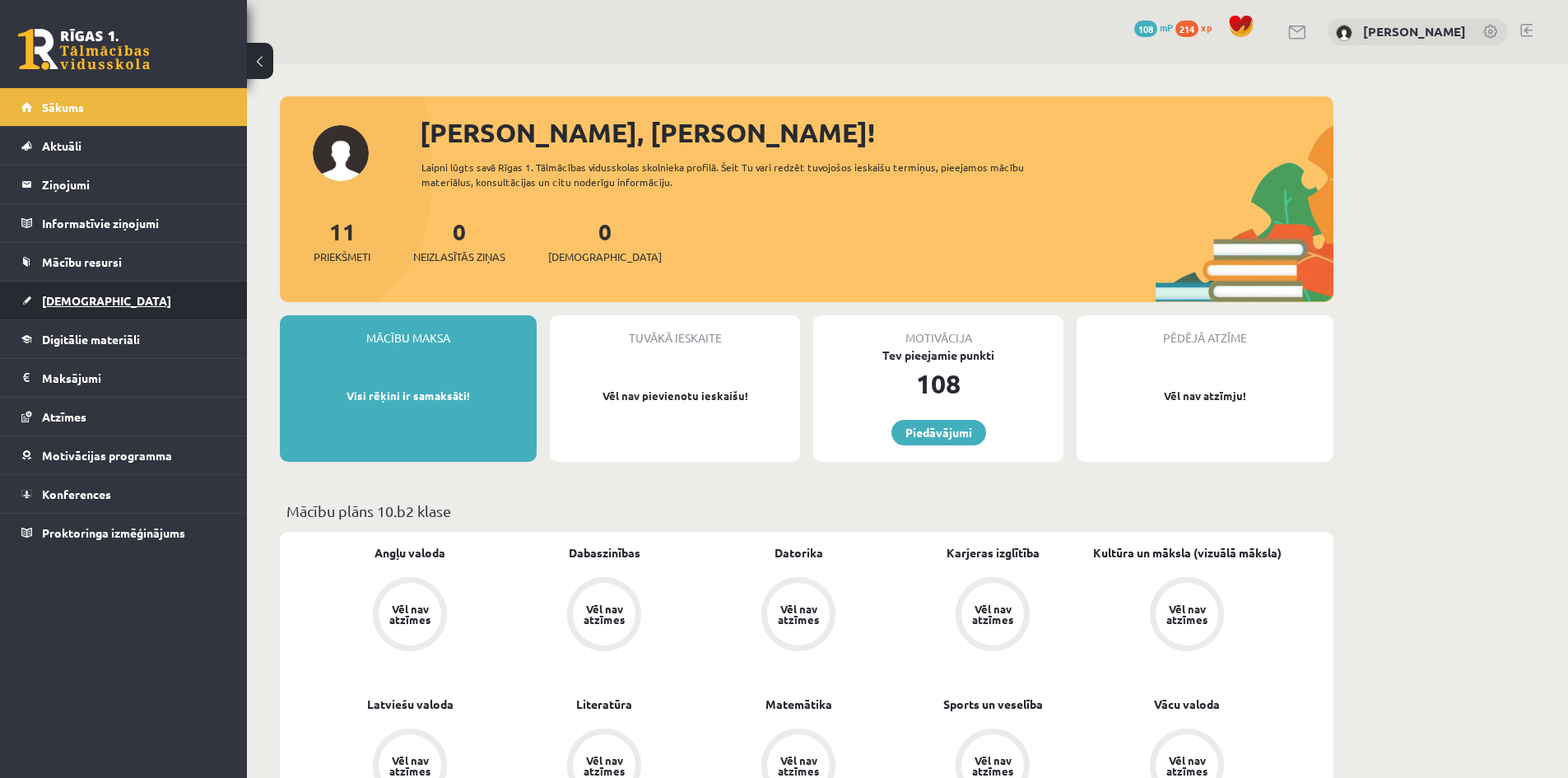
click at [101, 294] on link "[DEMOGRAPHIC_DATA]" at bounding box center [124, 301] width 205 height 38
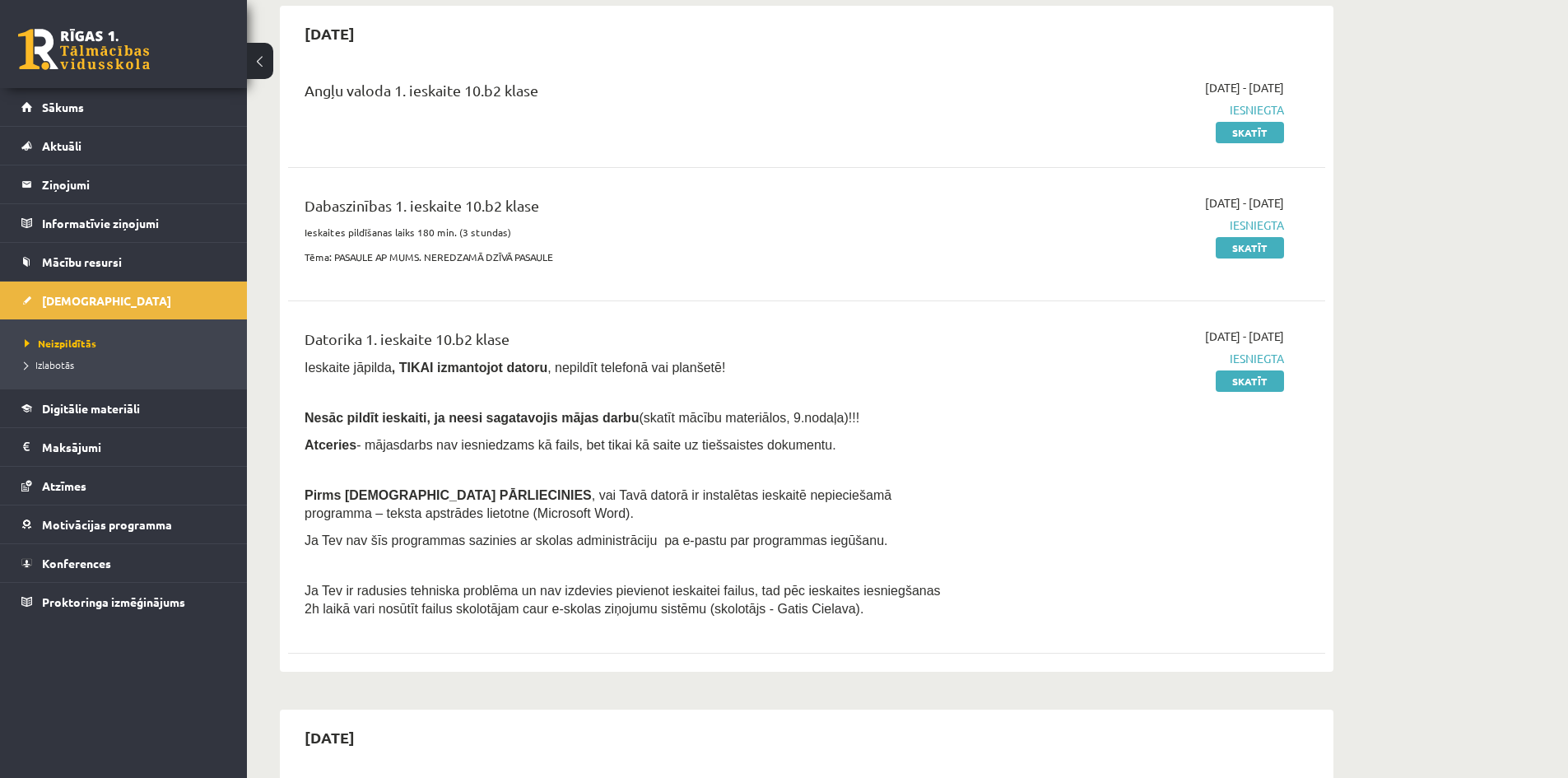
scroll to position [247, 0]
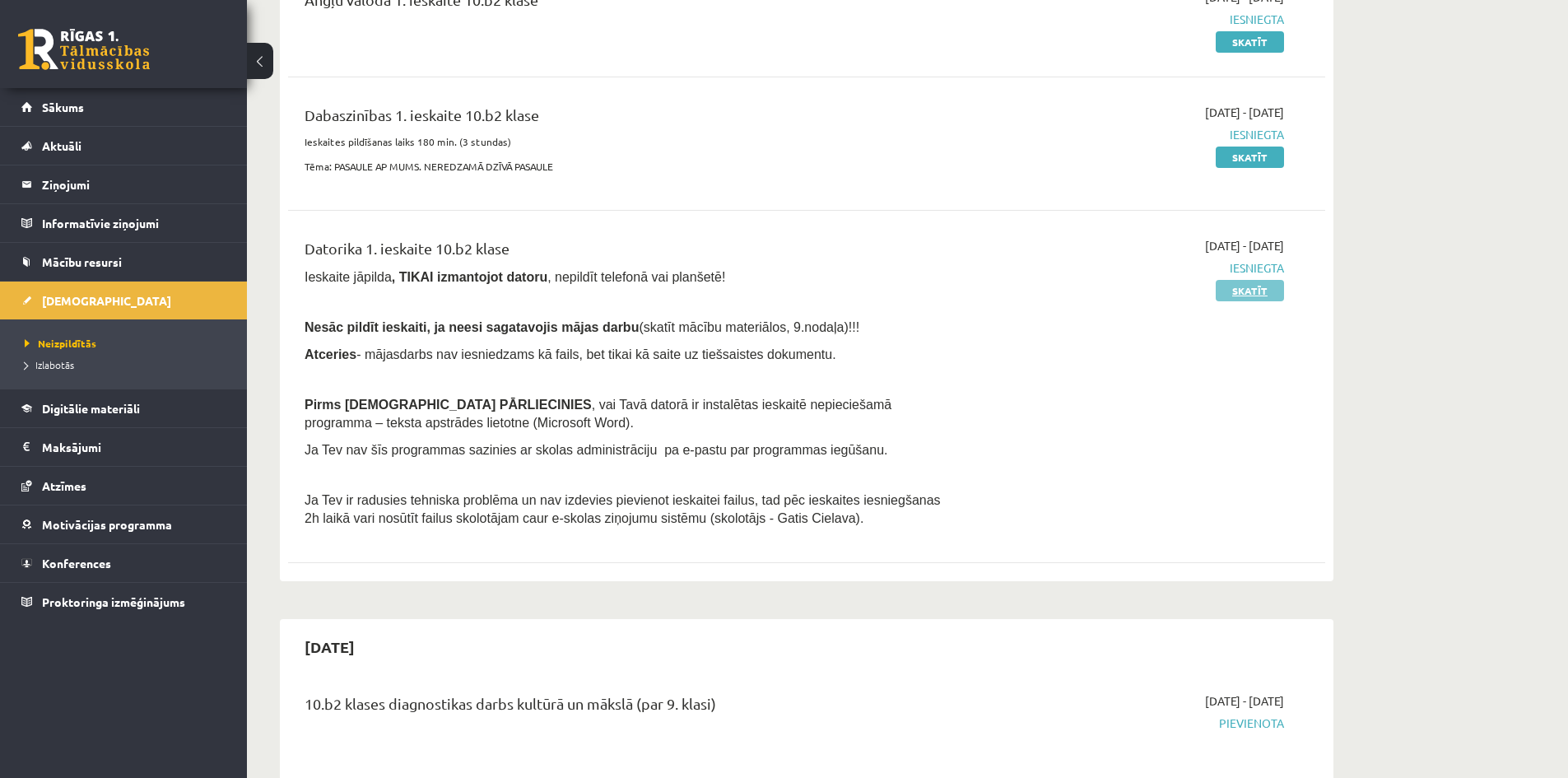
click at [774, 284] on link "Skatīt" at bounding box center [1249, 291] width 68 height 22
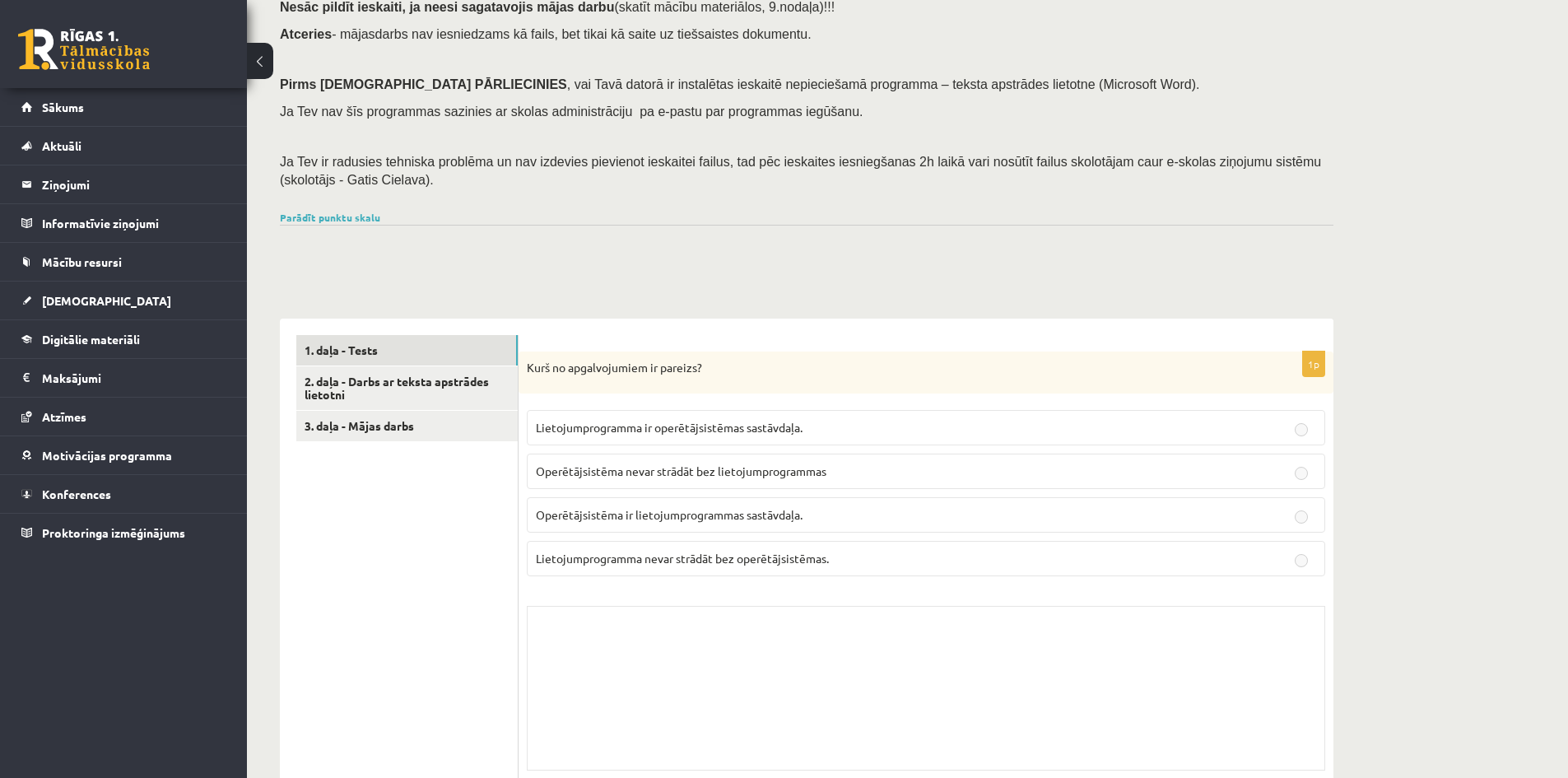
scroll to position [329, 0]
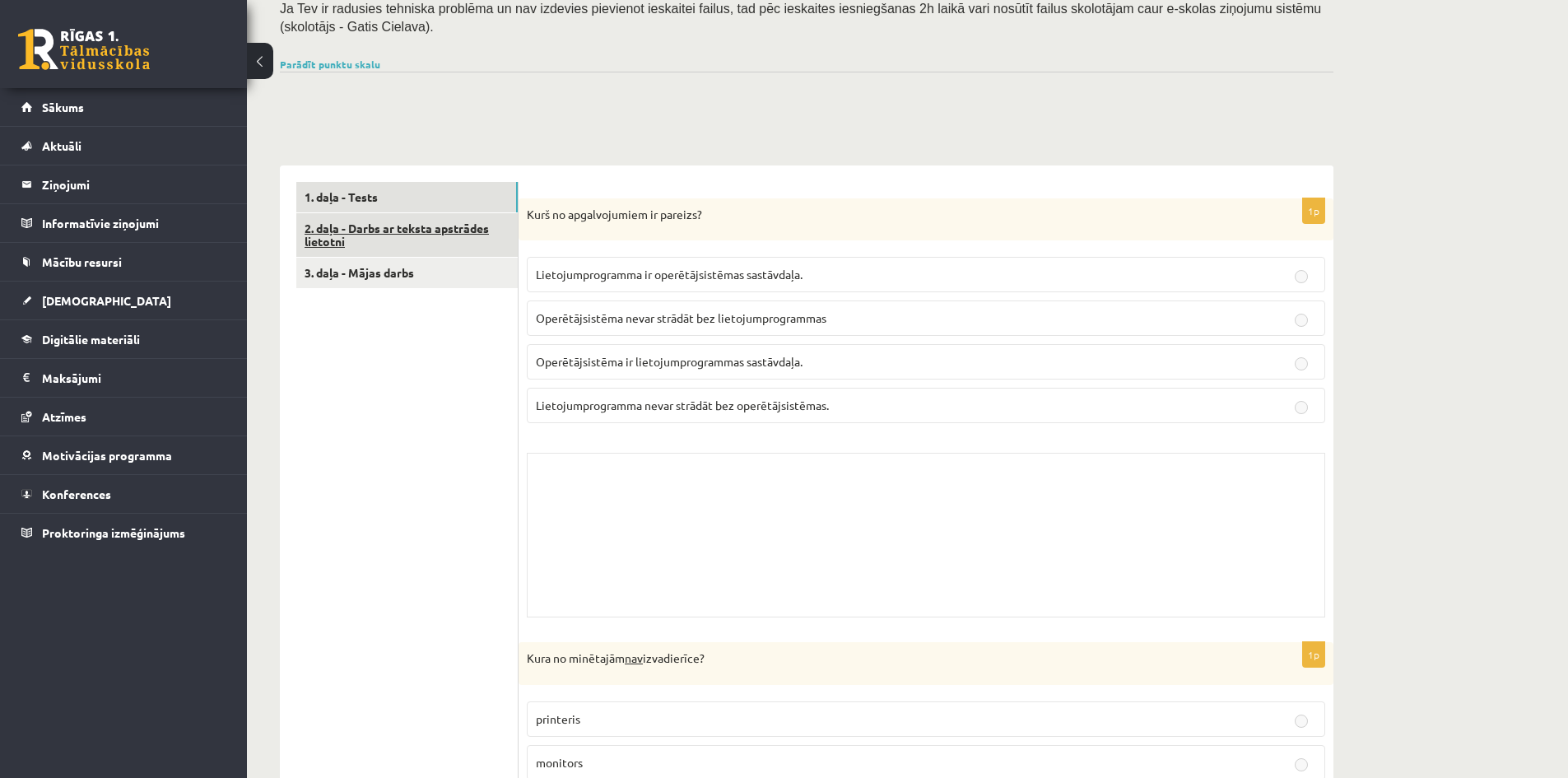
click at [384, 232] on link "2. daļa - Darbs ar teksta apstrādes lietotni" at bounding box center [407, 235] width 221 height 45
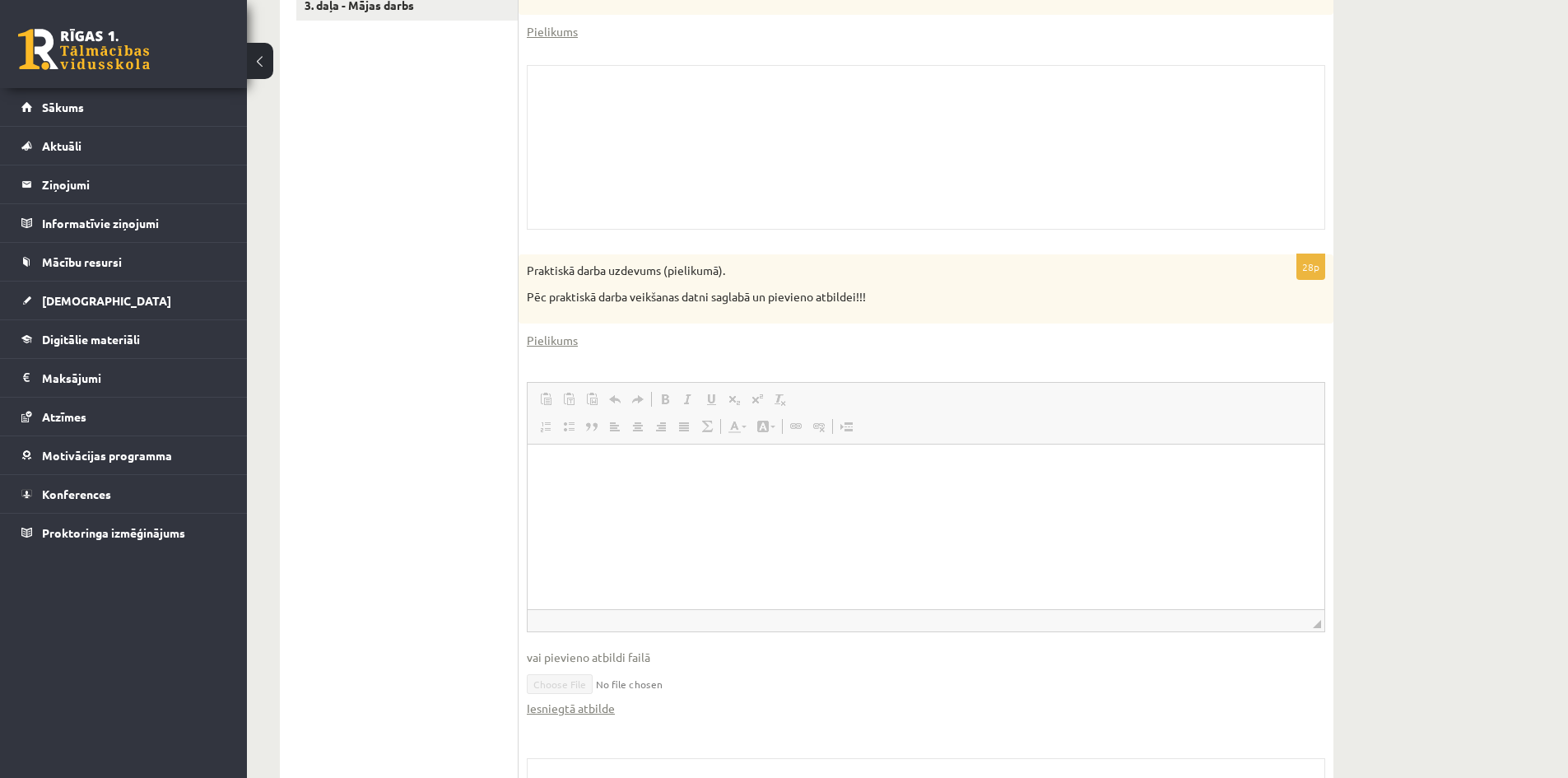
scroll to position [635, 0]
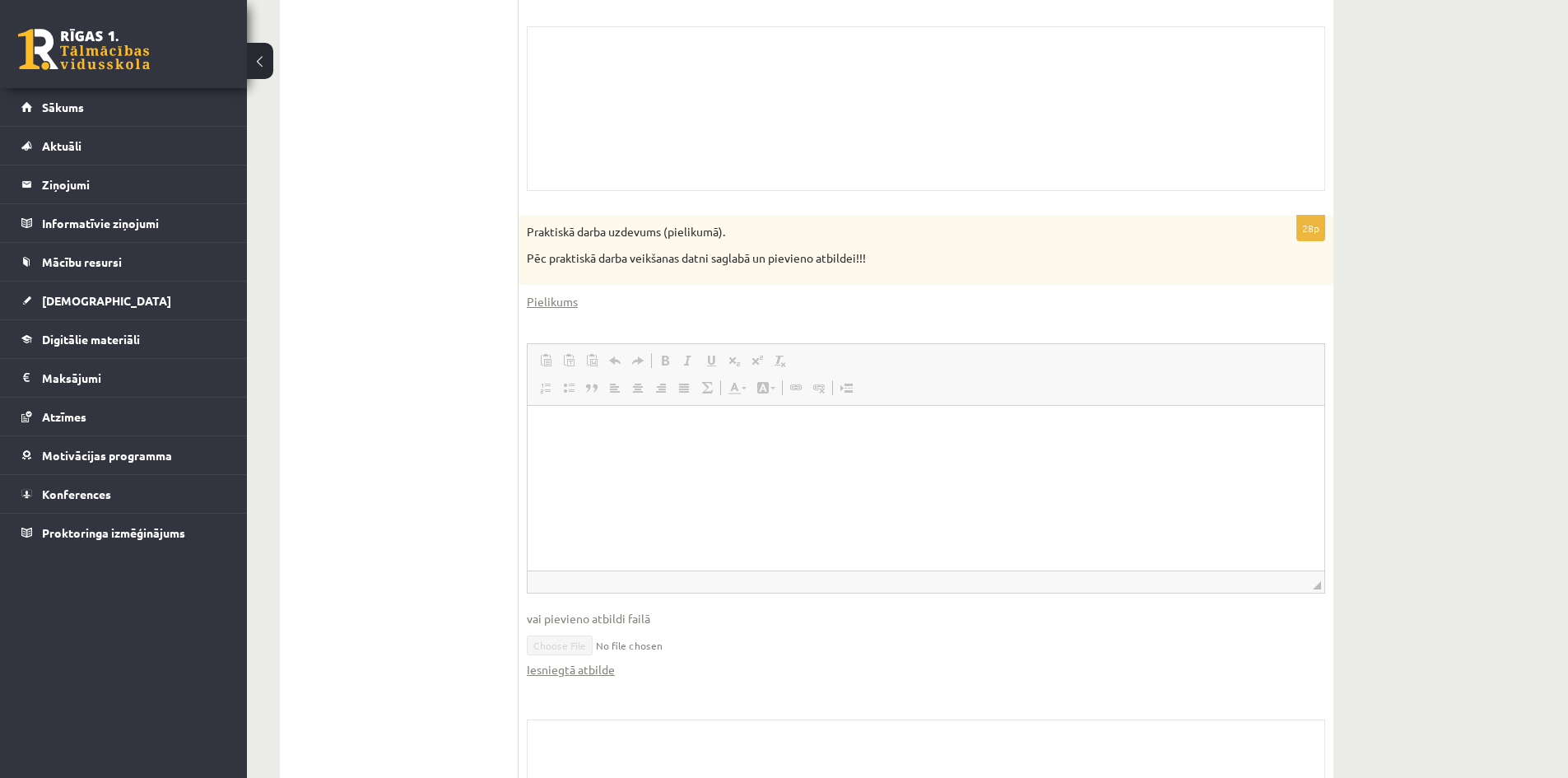
click at [614, 430] on p "Rich Text Editor, wiswyg-editor-user-answer-47024976363920" at bounding box center [926, 430] width 764 height 17
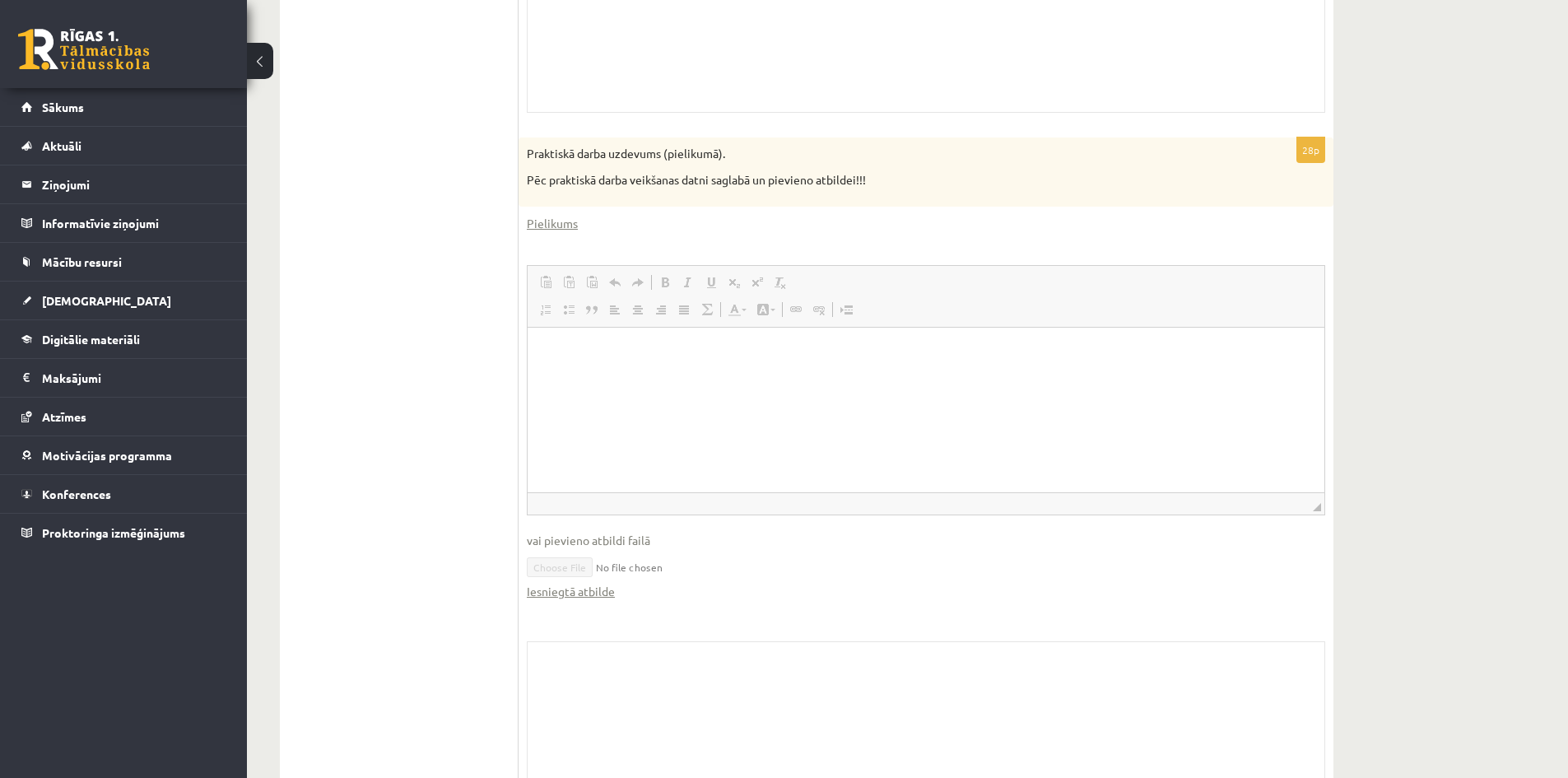
scroll to position [800, 0]
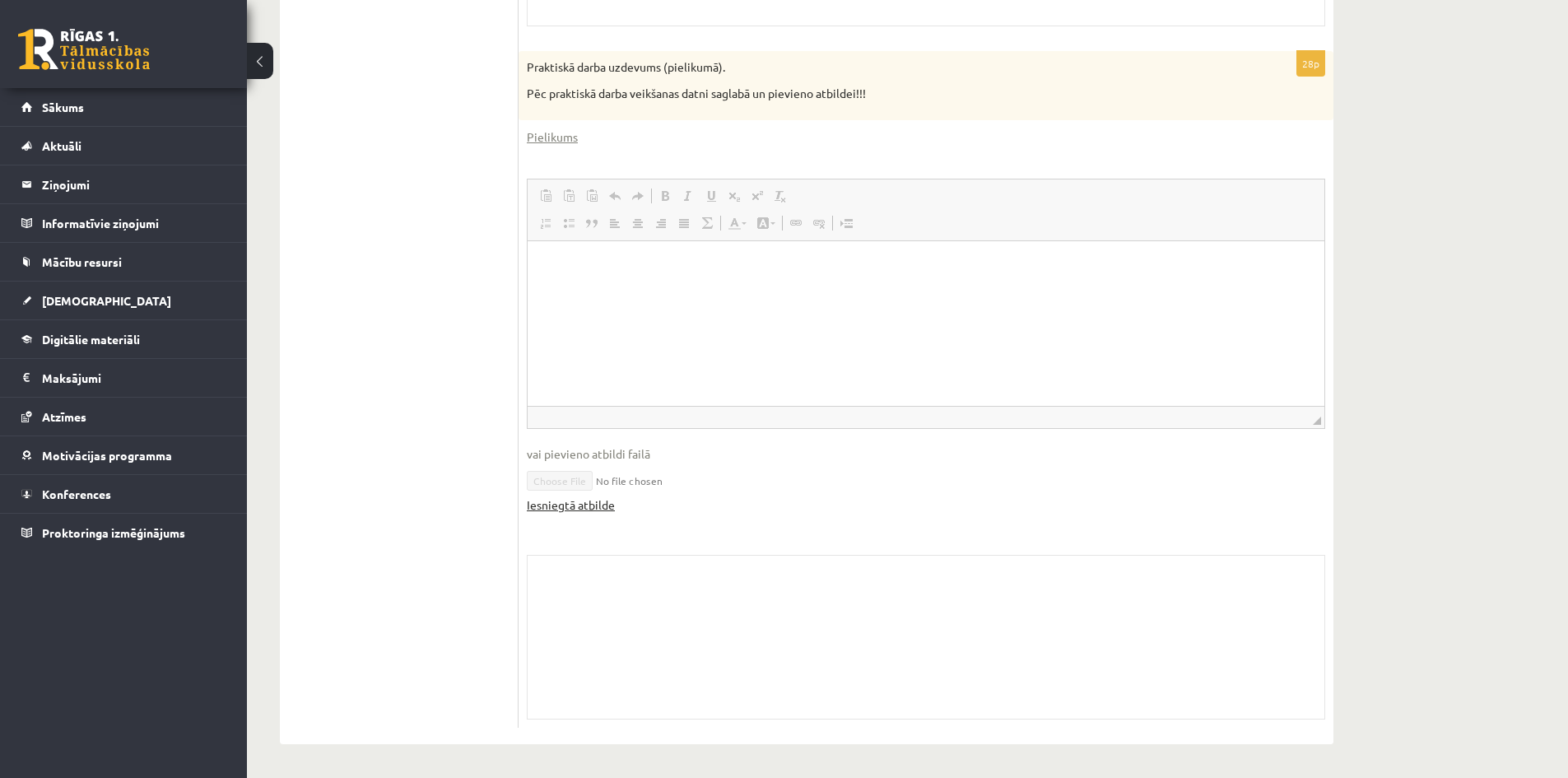
click at [589, 507] on link "Iesniegtā atbilde" at bounding box center [571, 504] width 88 height 17
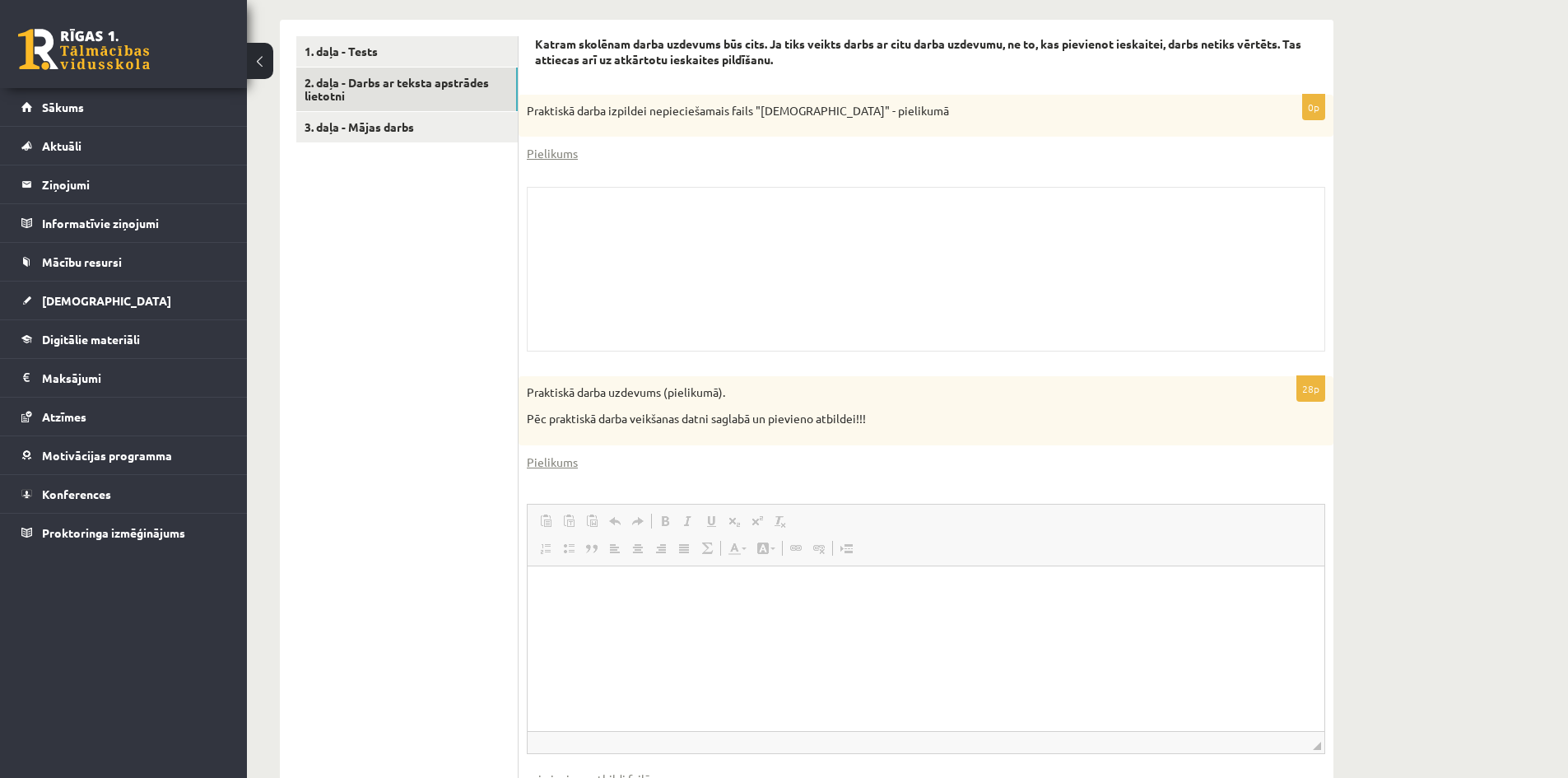
scroll to position [470, 0]
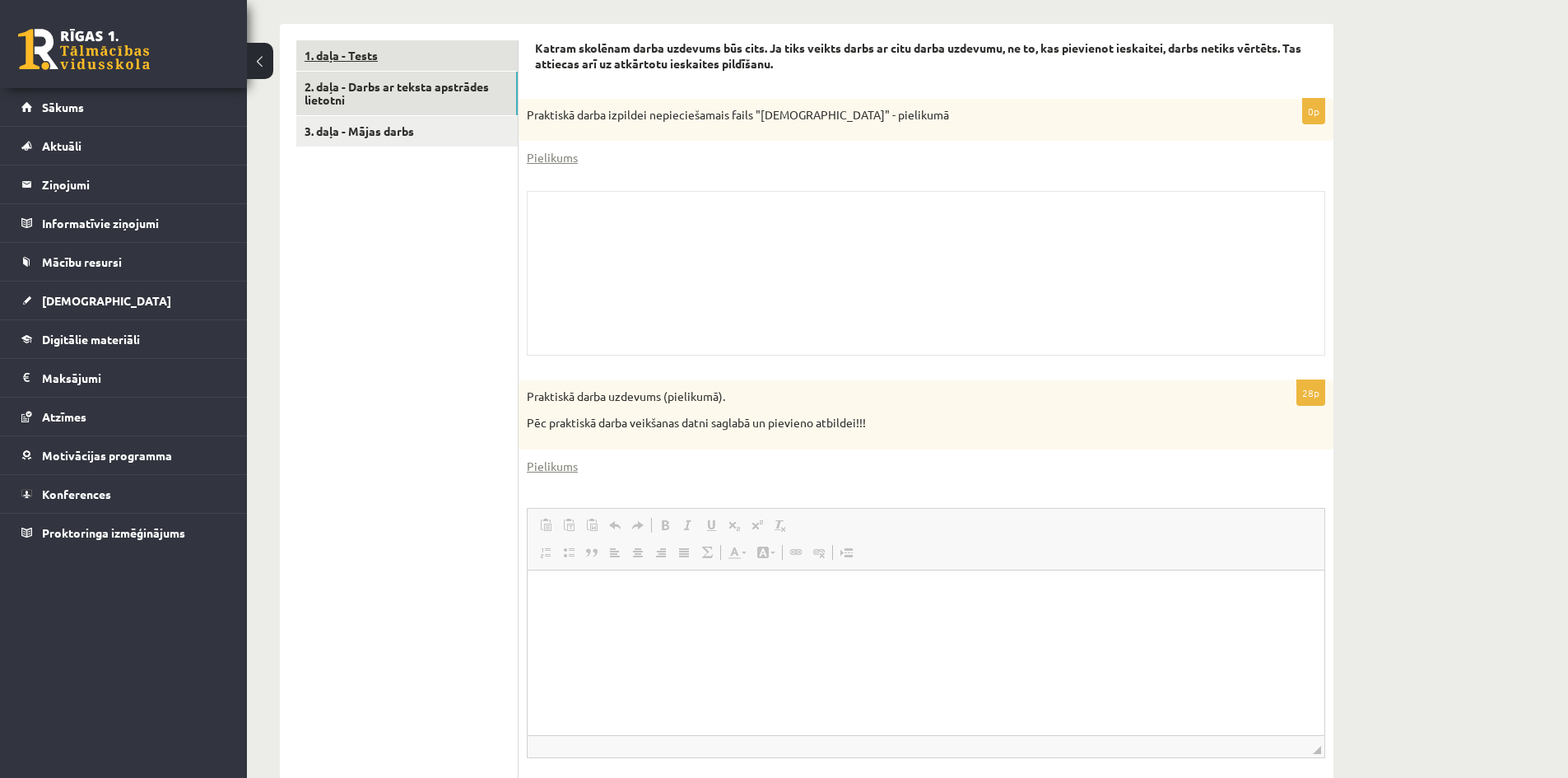
click at [372, 51] on link "1. daļa - Tests" at bounding box center [407, 56] width 221 height 31
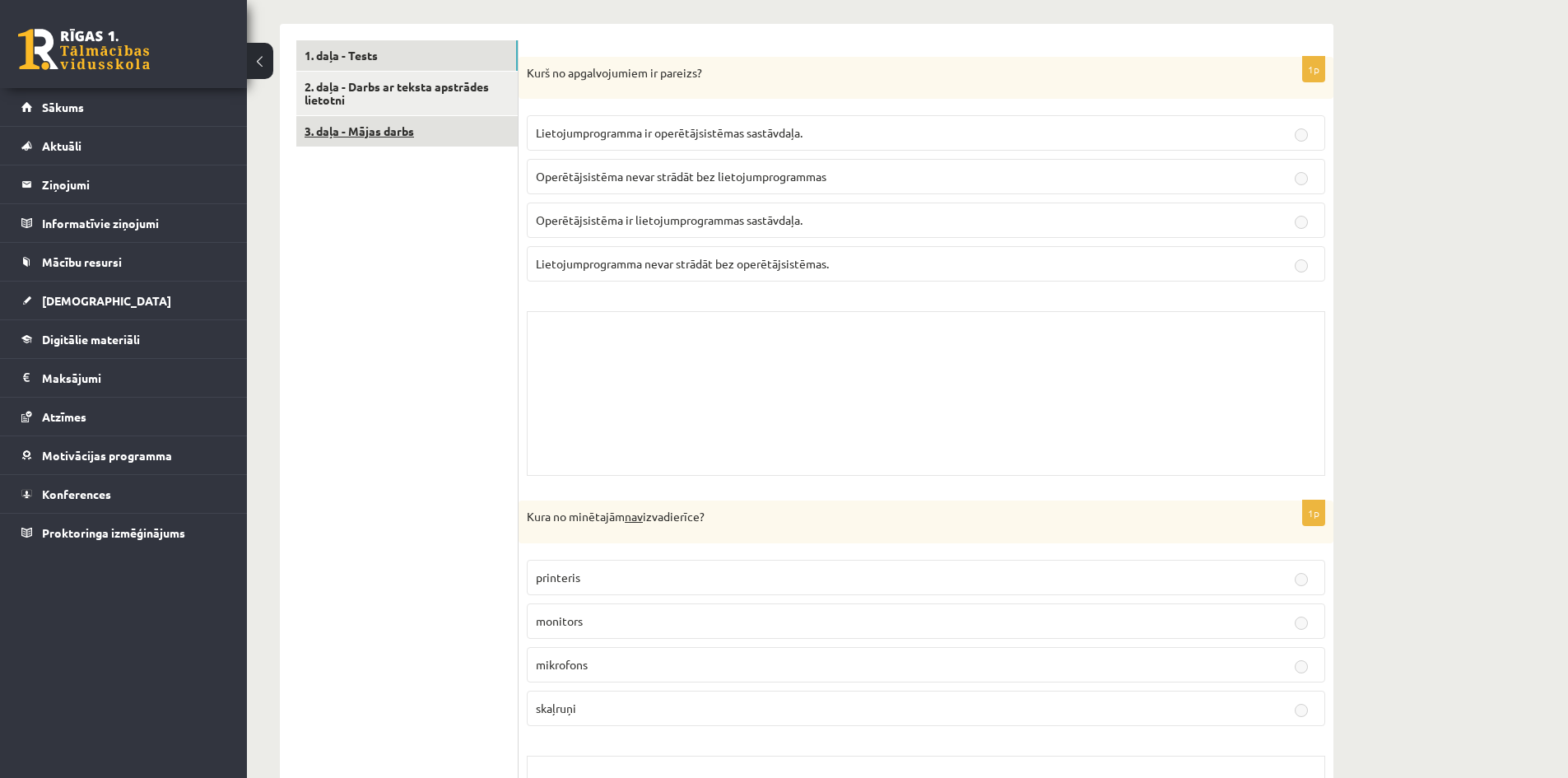
click at [357, 126] on link "3. daļa - Mājas darbs" at bounding box center [407, 131] width 221 height 31
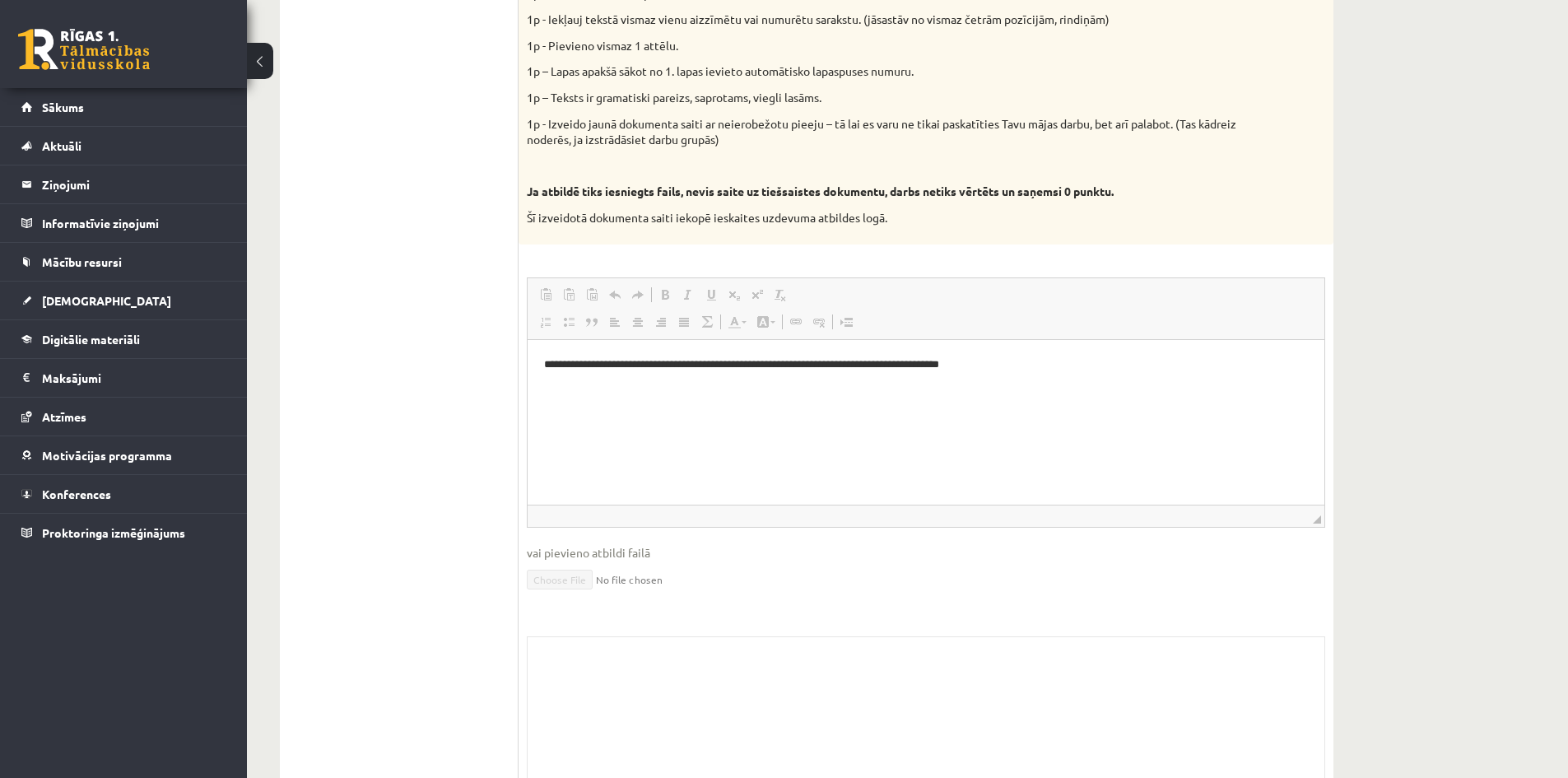
scroll to position [0, 0]
drag, startPoint x: 542, startPoint y: 361, endPoint x: 1131, endPoint y: 341, distance: 589.3
click at [1131, 341] on html "**********" at bounding box center [926, 364] width 797 height 51
click at [1144, 389] on html "**********" at bounding box center [926, 364] width 797 height 51
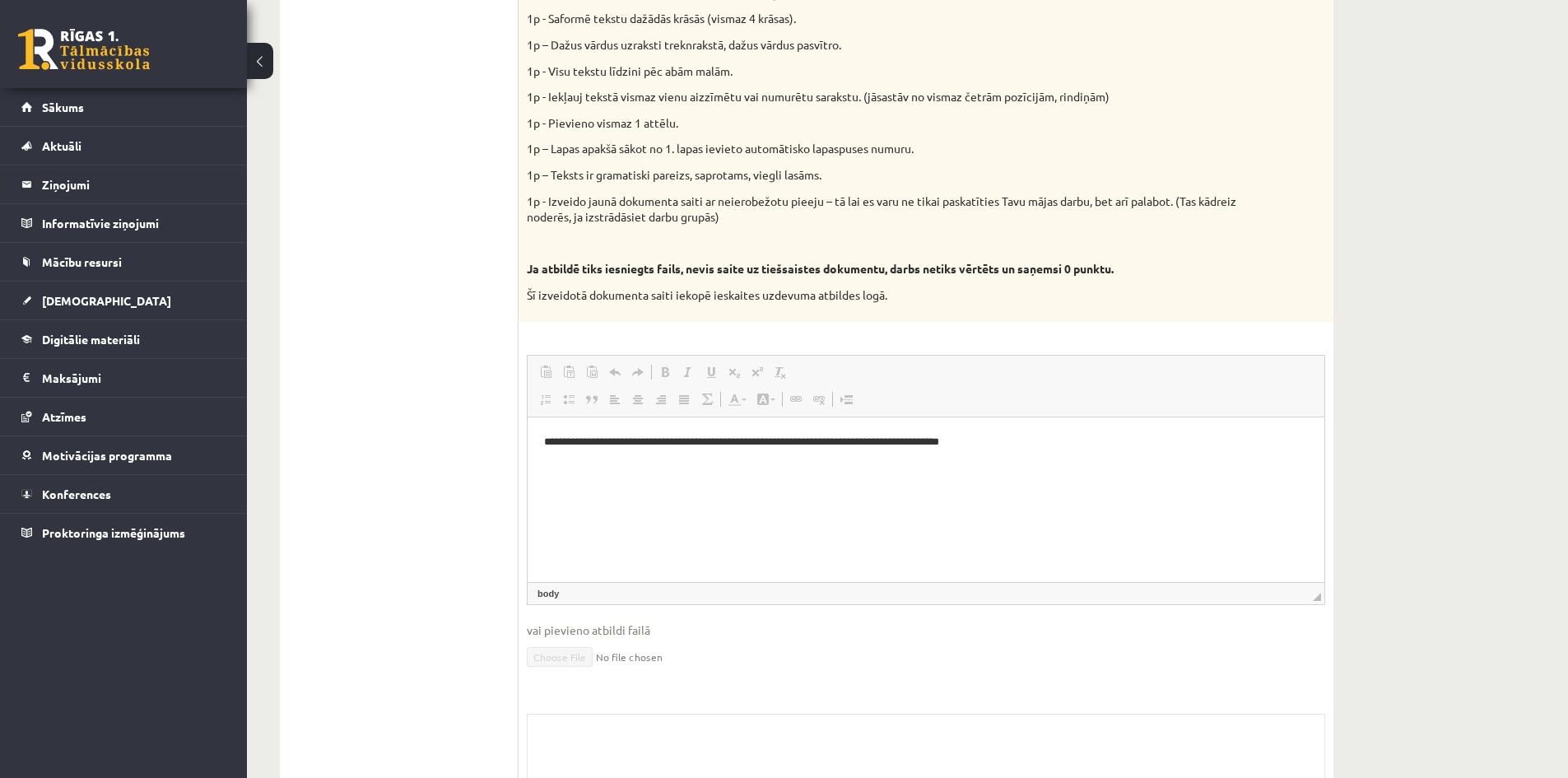
scroll to position [480, 0]
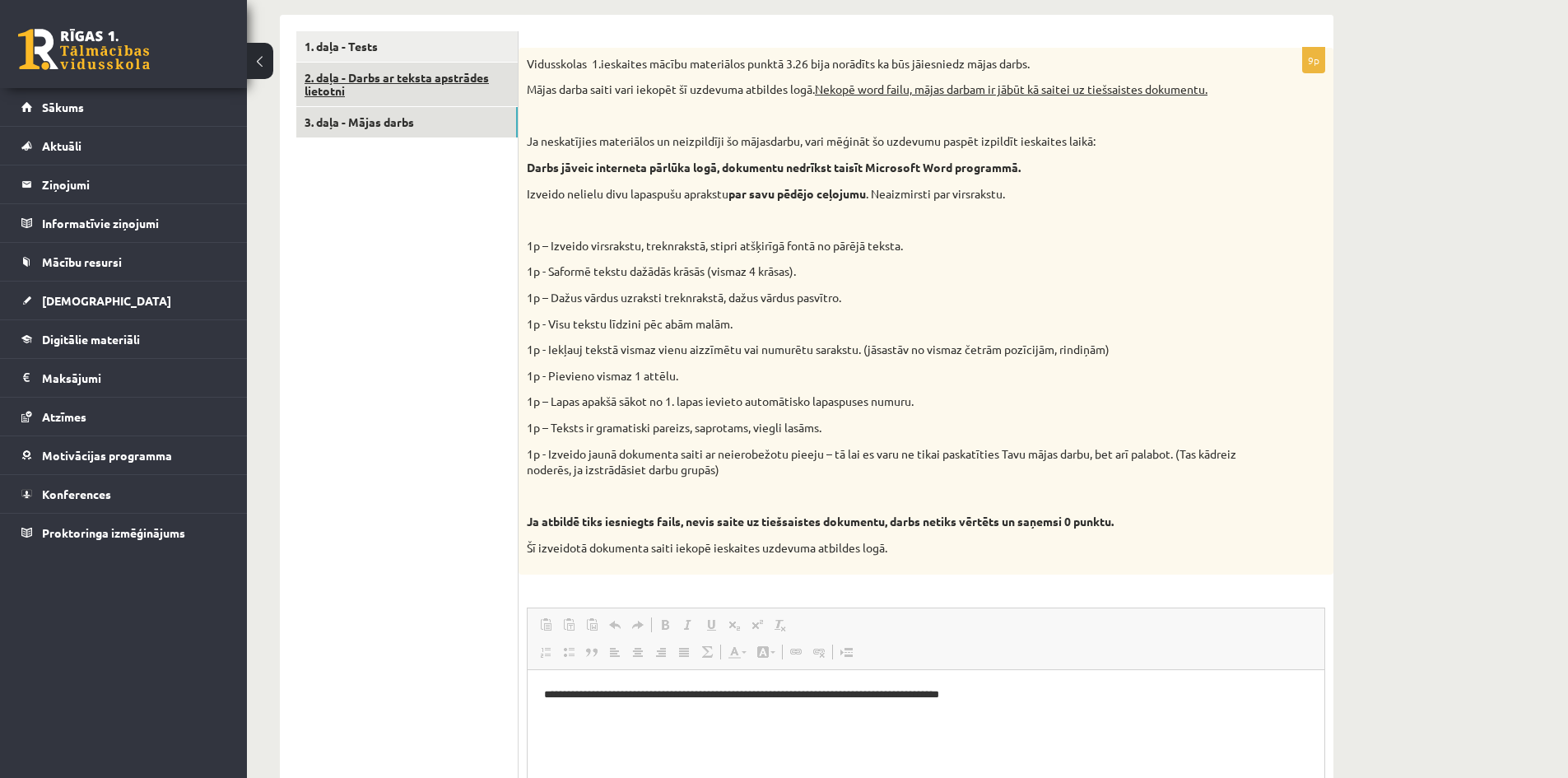
click at [354, 73] on link "2. daļa - Darbs ar teksta apstrādes lietotni" at bounding box center [407, 84] width 221 height 45
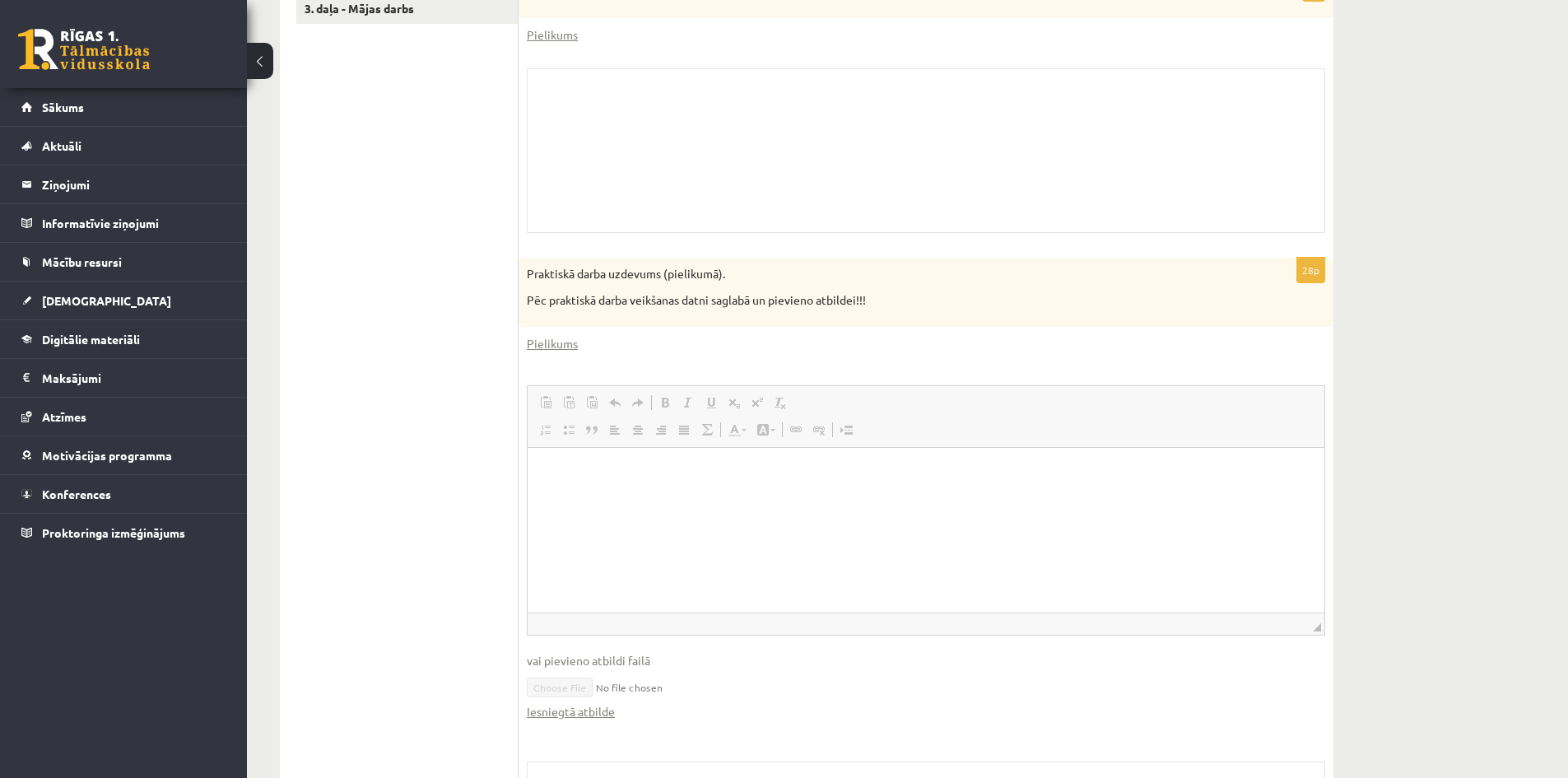
scroll to position [717, 0]
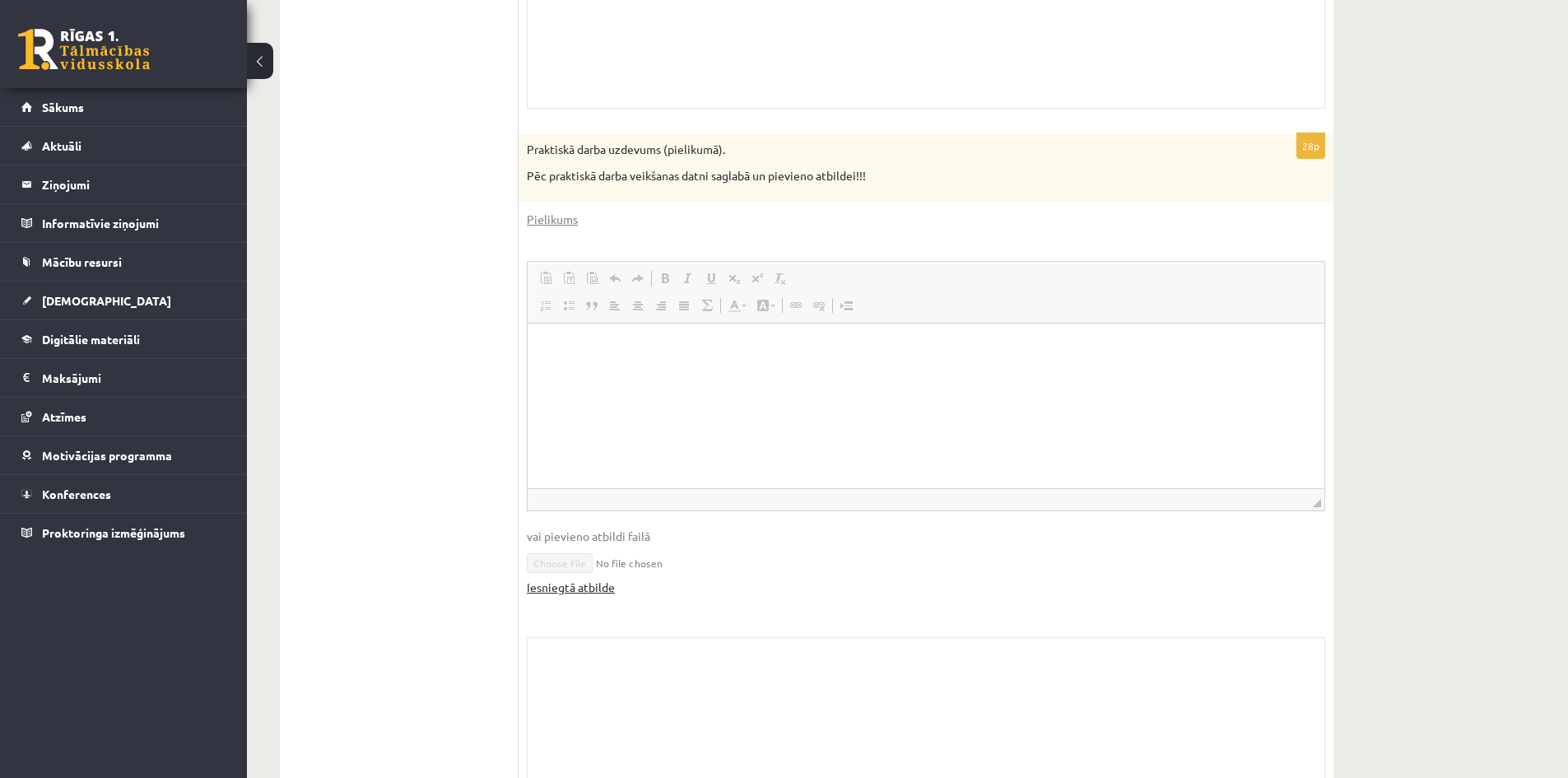
click at [571, 589] on link "Iesniegtā atbilde" at bounding box center [571, 586] width 88 height 17
click at [541, 212] on link "Pielikums" at bounding box center [552, 218] width 51 height 17
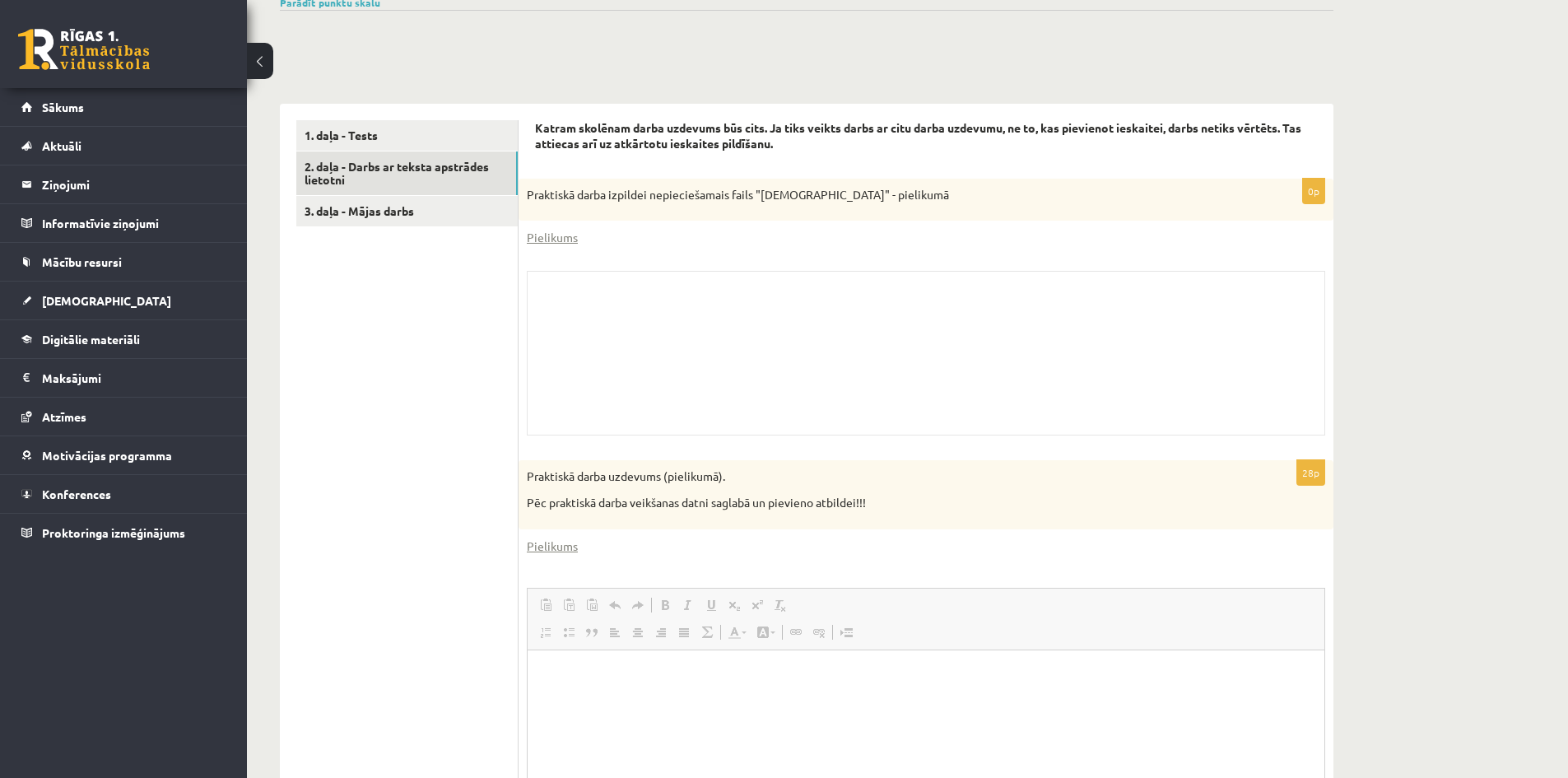
scroll to position [635, 0]
